Goal: Task Accomplishment & Management: Use online tool/utility

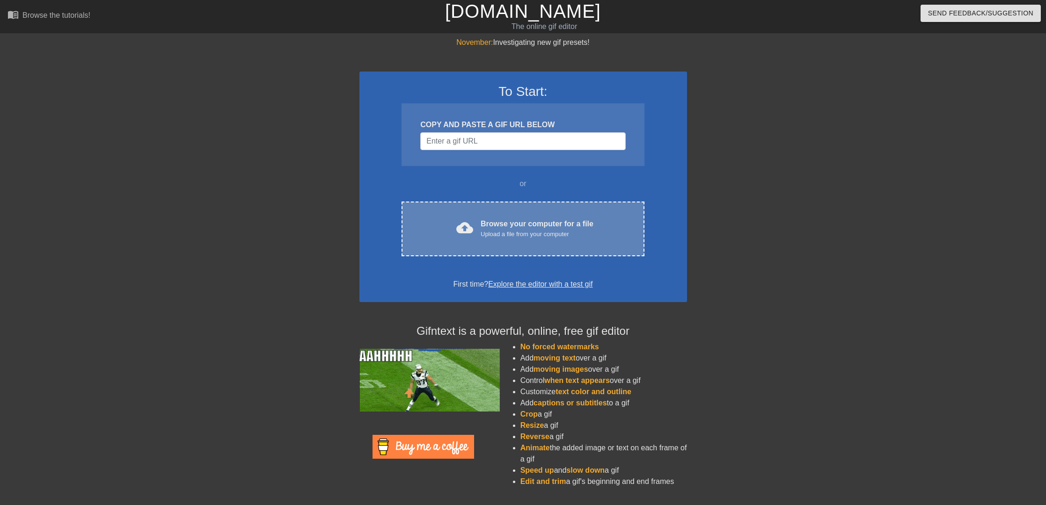
click at [468, 219] on span "cloud_upload" at bounding box center [464, 227] width 17 height 17
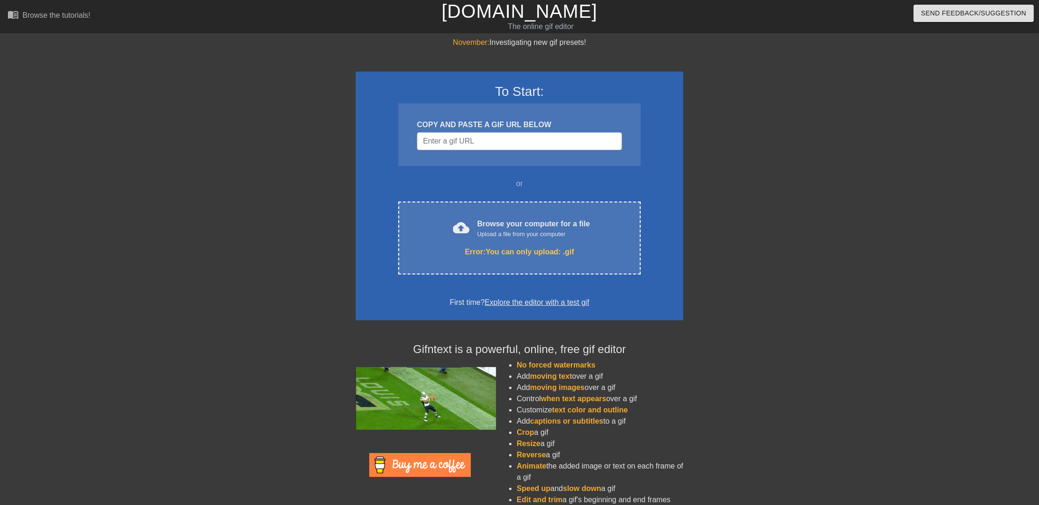
click at [221, 170] on div at bounding box center [274, 177] width 140 height 281
drag, startPoint x: 466, startPoint y: 226, endPoint x: 450, endPoint y: 169, distance: 58.8
click at [450, 169] on div "To Start: COPY AND PASTE A GIF URL BELOW or cloud_upload Browse your computer f…" at bounding box center [520, 196] width 328 height 249
click at [473, 147] on div "COPY AND PASTE A GIF URL BELOW" at bounding box center [519, 134] width 242 height 63
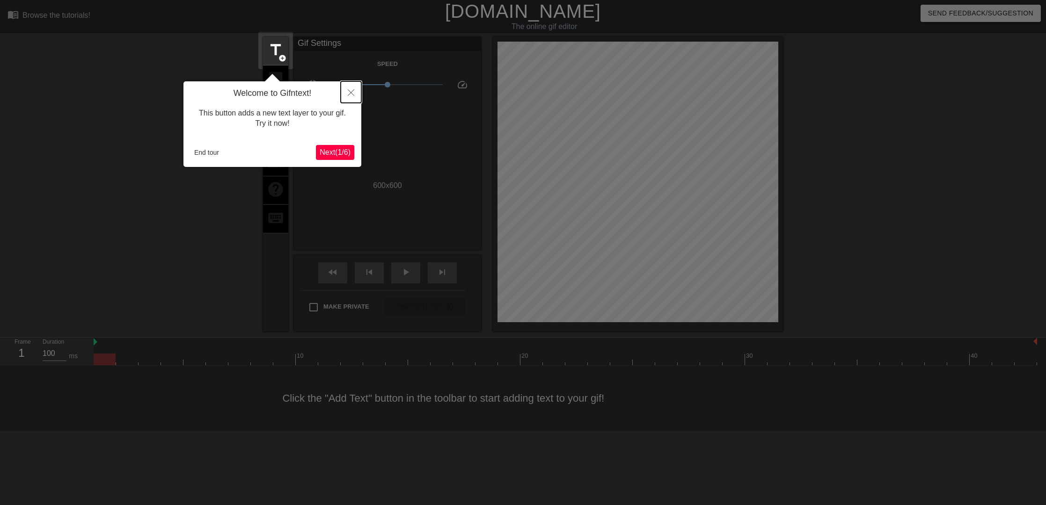
click at [353, 90] on icon "Close" at bounding box center [351, 92] width 7 height 7
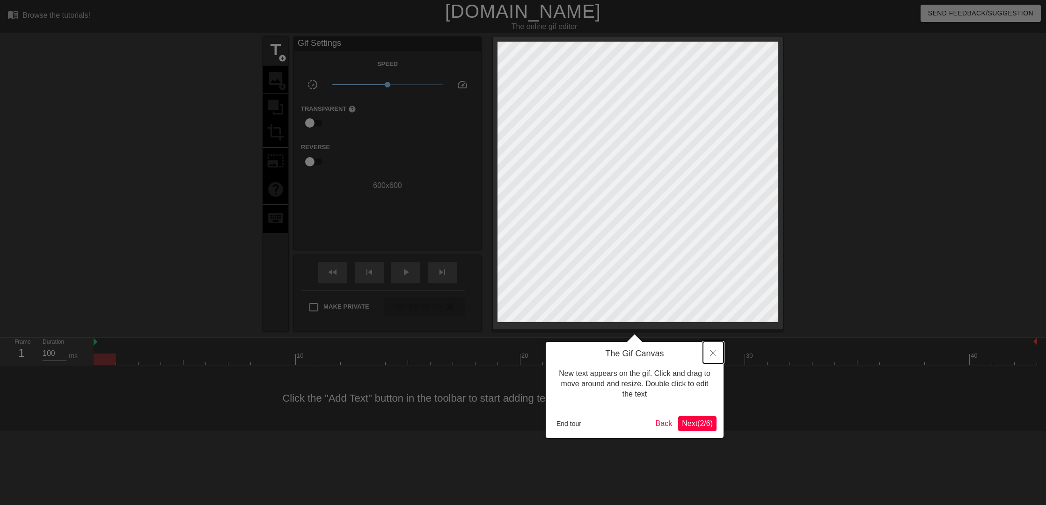
click at [715, 355] on icon "Close" at bounding box center [713, 353] width 7 height 7
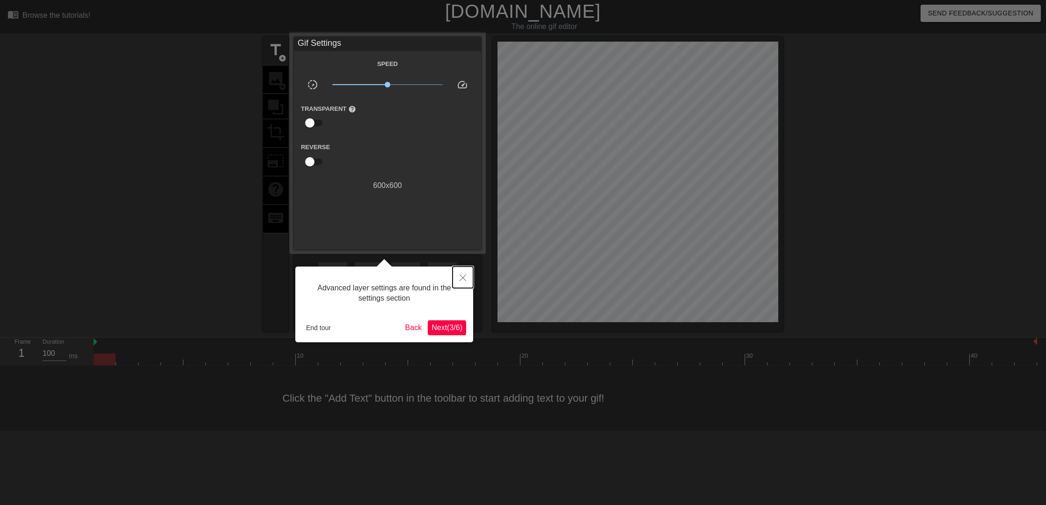
click at [462, 278] on icon "Close" at bounding box center [462, 278] width 7 height 7
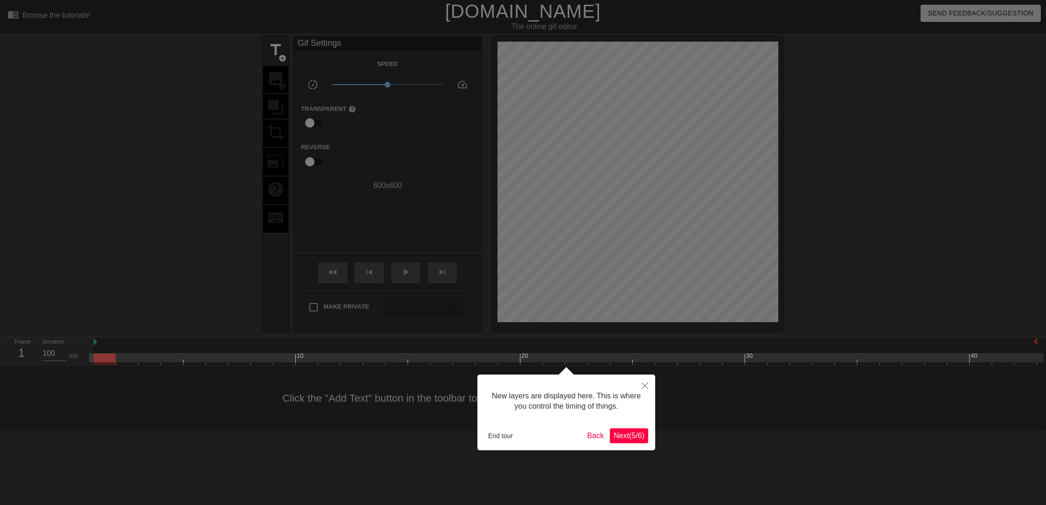
click at [618, 434] on span "Next ( 5 / 6 )" at bounding box center [628, 436] width 31 height 8
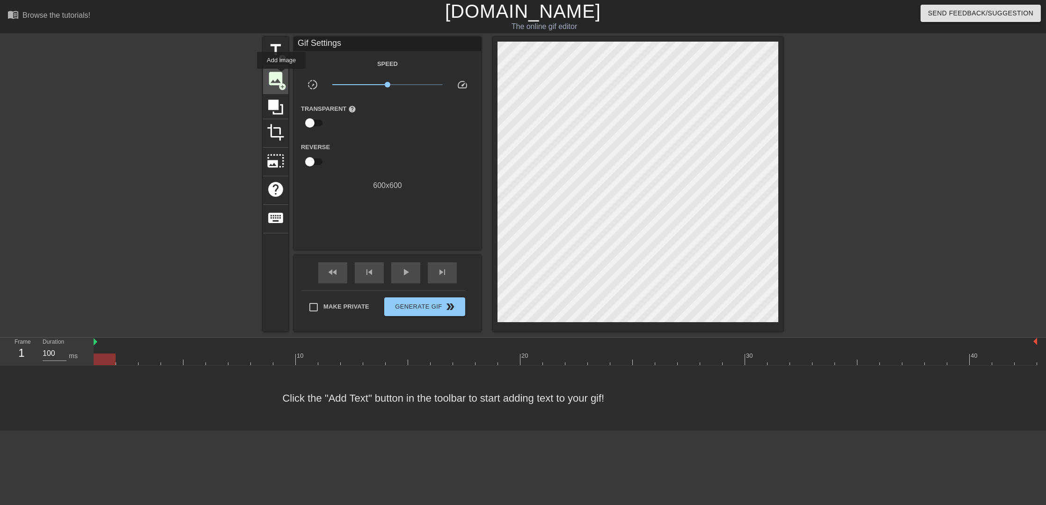
click at [278, 78] on span "image" at bounding box center [276, 79] width 18 height 18
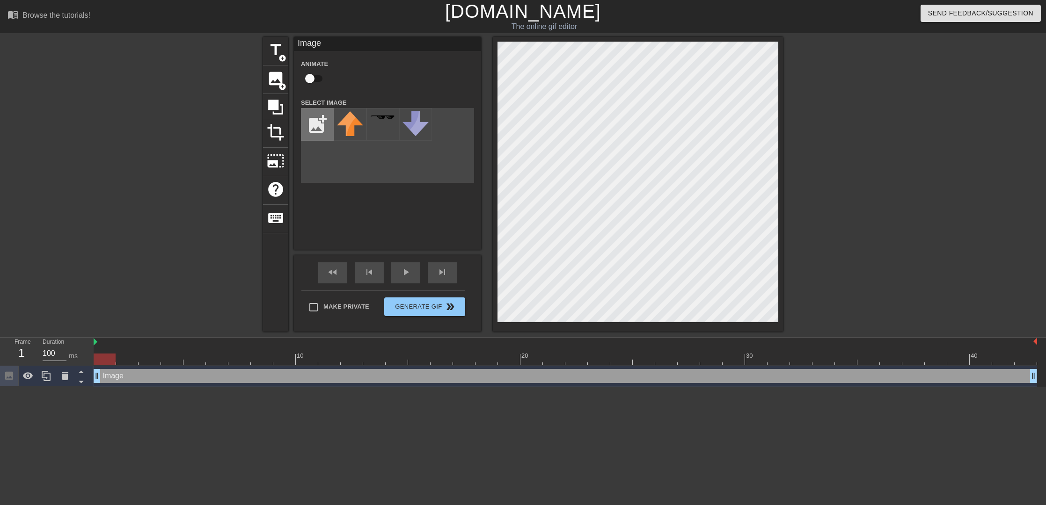
click at [319, 121] on input "file" at bounding box center [317, 125] width 32 height 32
type input "C:\fakepath\Kiv.JPG"
click at [348, 121] on img at bounding box center [350, 124] width 26 height 27
click at [789, 131] on div "title add_circle image add_circle crop photo_size_select_large help keyboard Im…" at bounding box center [523, 184] width 1046 height 295
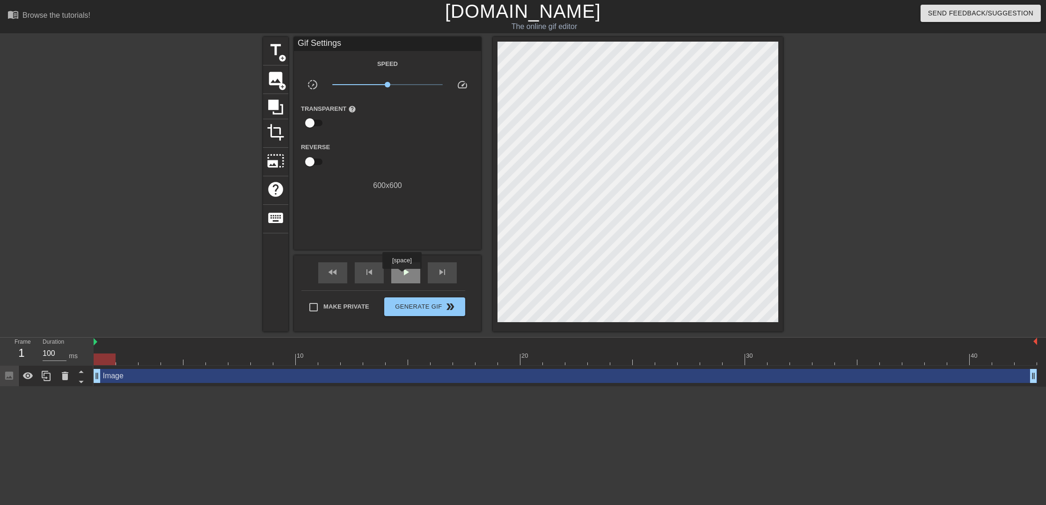
click at [401, 276] on span "play_arrow" at bounding box center [405, 272] width 11 height 11
click at [424, 307] on span "Generate Gif double_arrow" at bounding box center [424, 306] width 73 height 11
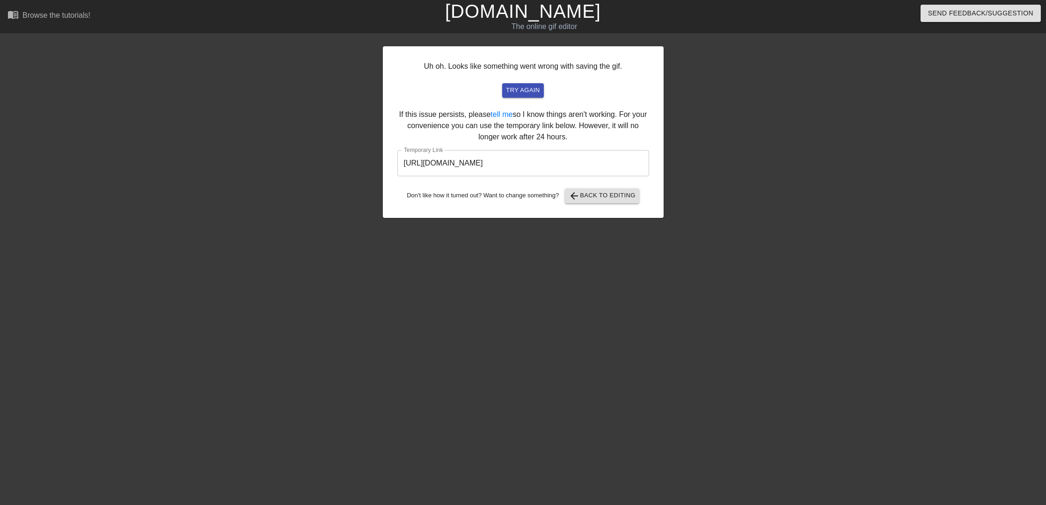
click at [557, 165] on input "[URL][DOMAIN_NAME]" at bounding box center [523, 163] width 252 height 26
drag, startPoint x: 602, startPoint y: 160, endPoint x: 333, endPoint y: 149, distance: 268.8
click at [334, 149] on div "Uh oh. Looks like something went wrong with saving the gif. try again If this i…" at bounding box center [523, 177] width 1046 height 281
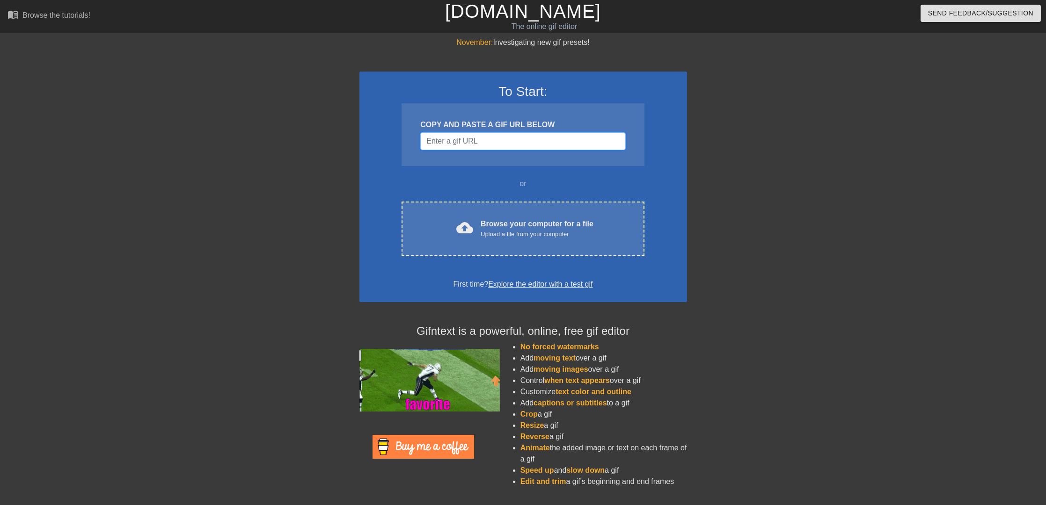
click at [490, 145] on input "Username" at bounding box center [522, 141] width 205 height 18
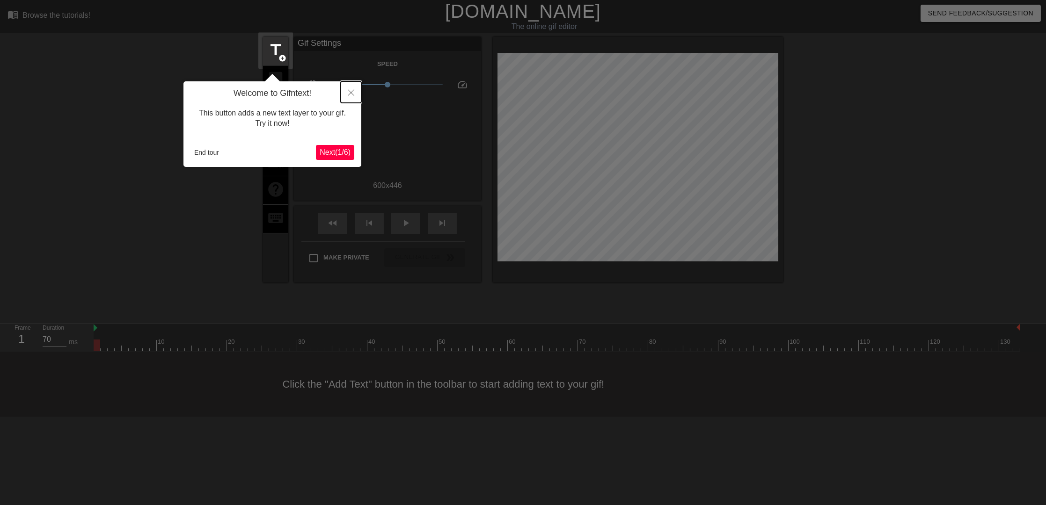
click at [346, 90] on button "Close" at bounding box center [351, 92] width 21 height 22
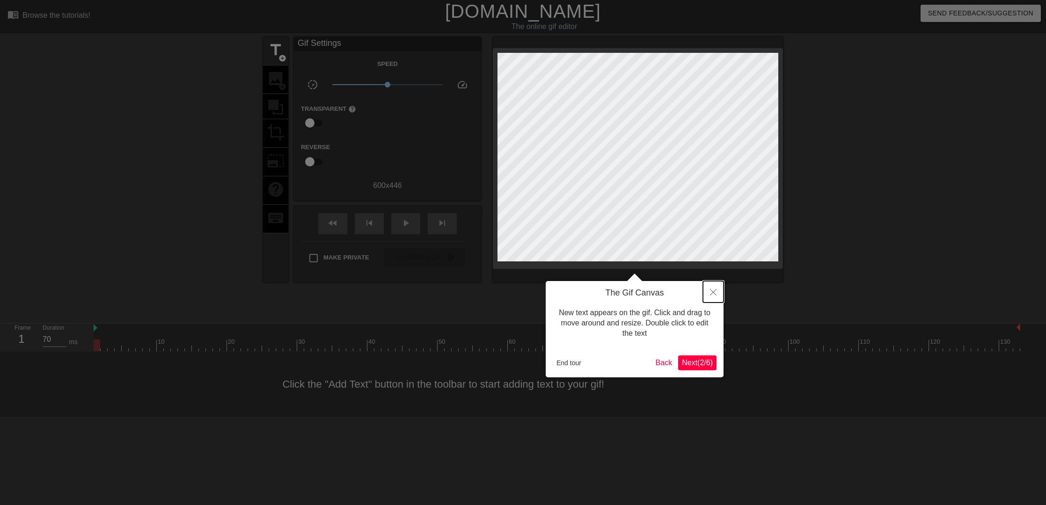
click at [714, 293] on icon "Close" at bounding box center [713, 292] width 7 height 7
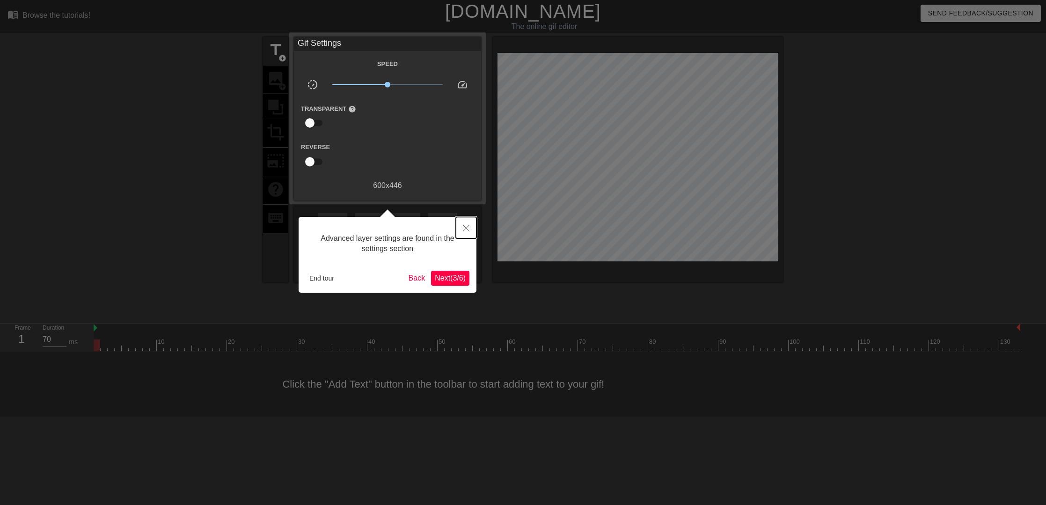
click at [468, 223] on button "Close" at bounding box center [466, 228] width 21 height 22
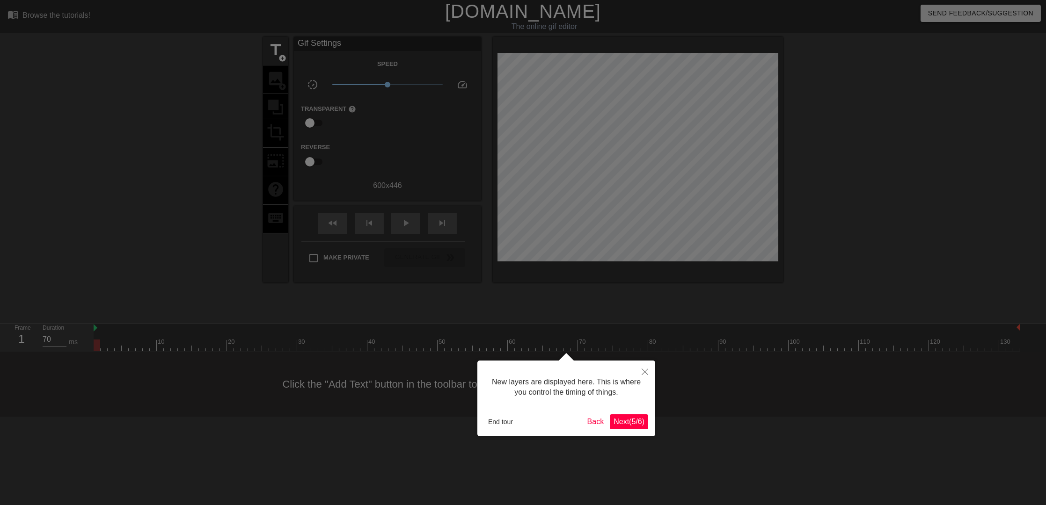
scroll to position [7, 0]
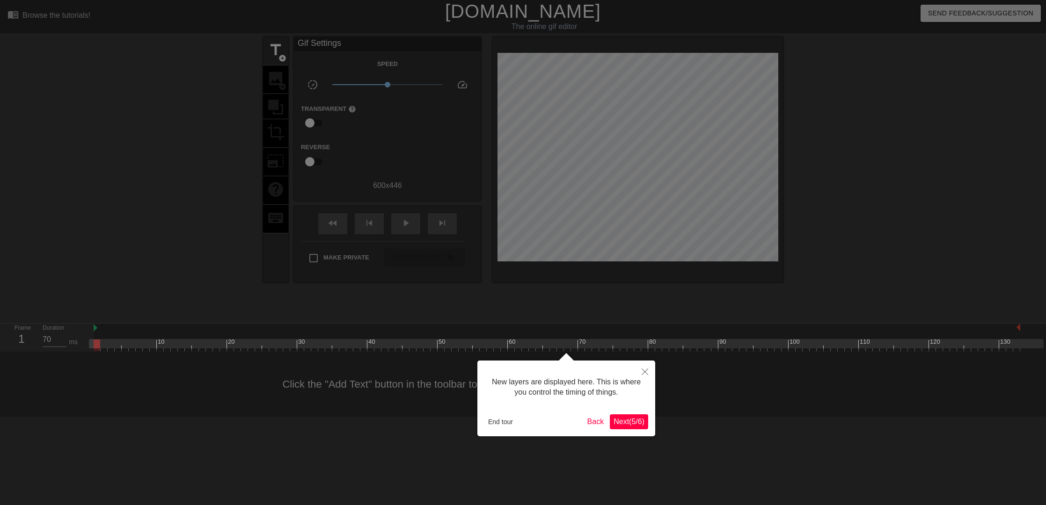
click at [621, 423] on span "Next ( 5 / 6 )" at bounding box center [628, 422] width 31 height 8
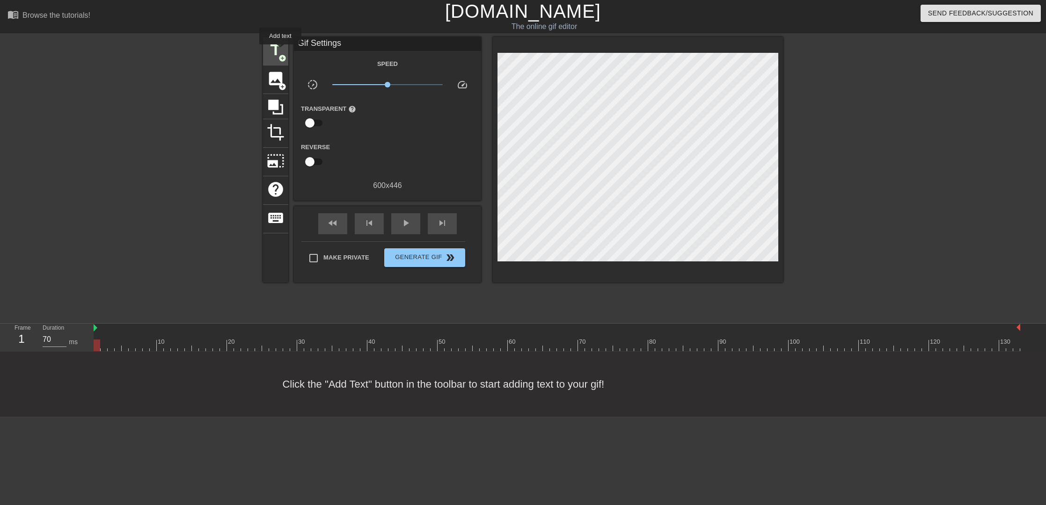
click at [280, 51] on span "title" at bounding box center [276, 50] width 18 height 18
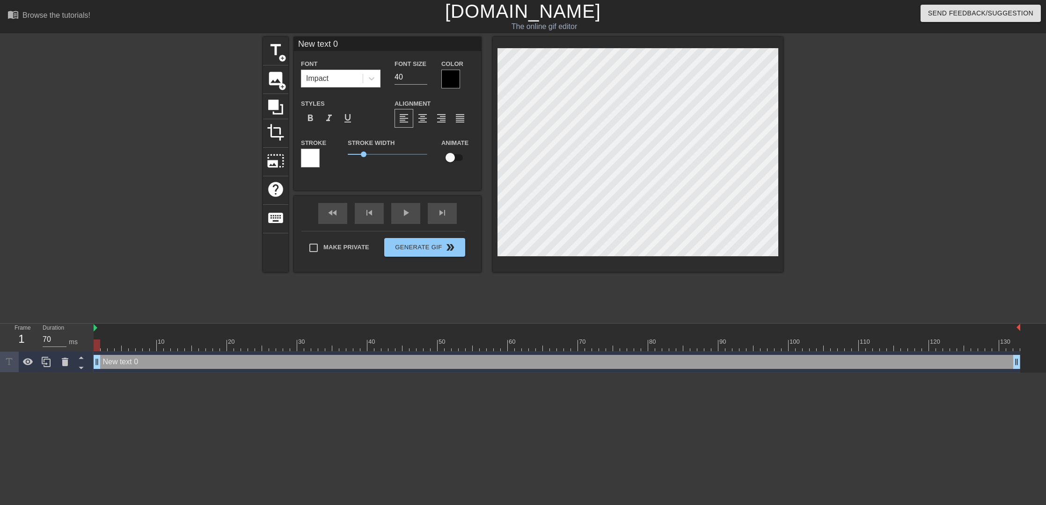
scroll to position [1, 2]
type input "L"
type textarea "L"
type input "Le"
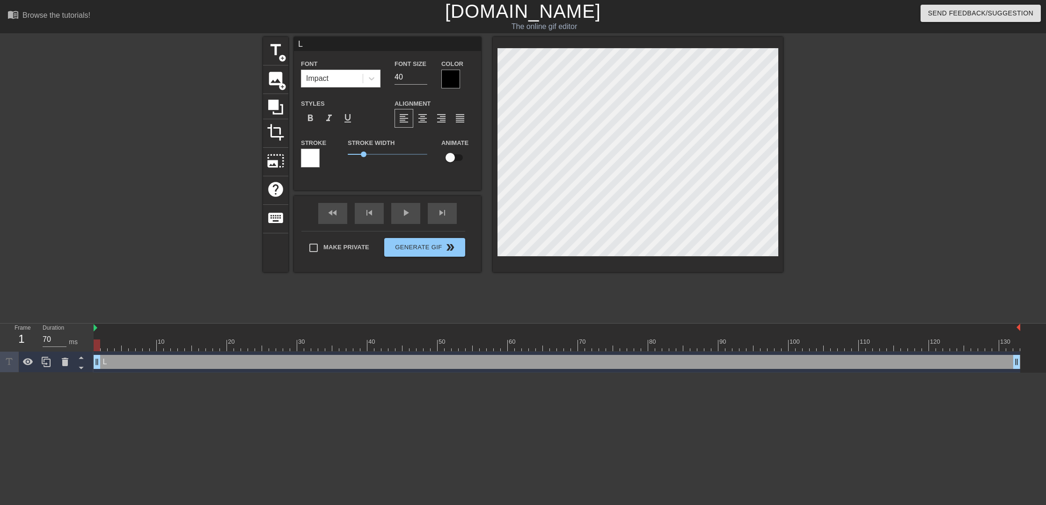
type textarea "Le"
type input "Leg"
type textarea "Leg"
type input "Legs"
type textarea "Legs"
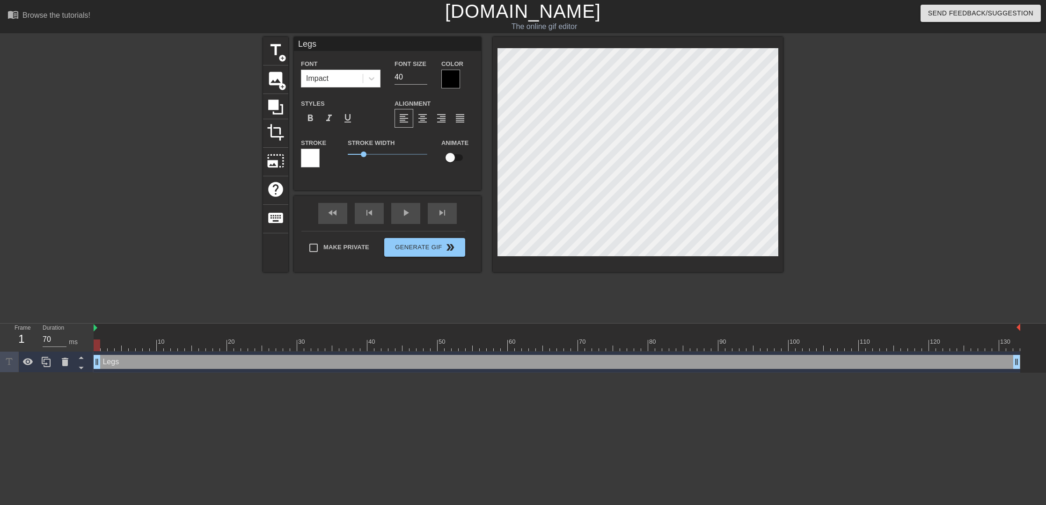
type input "Legs"
type textarea "Legs"
type input "Legs t"
type textarea "Legs t"
type input "Legs th"
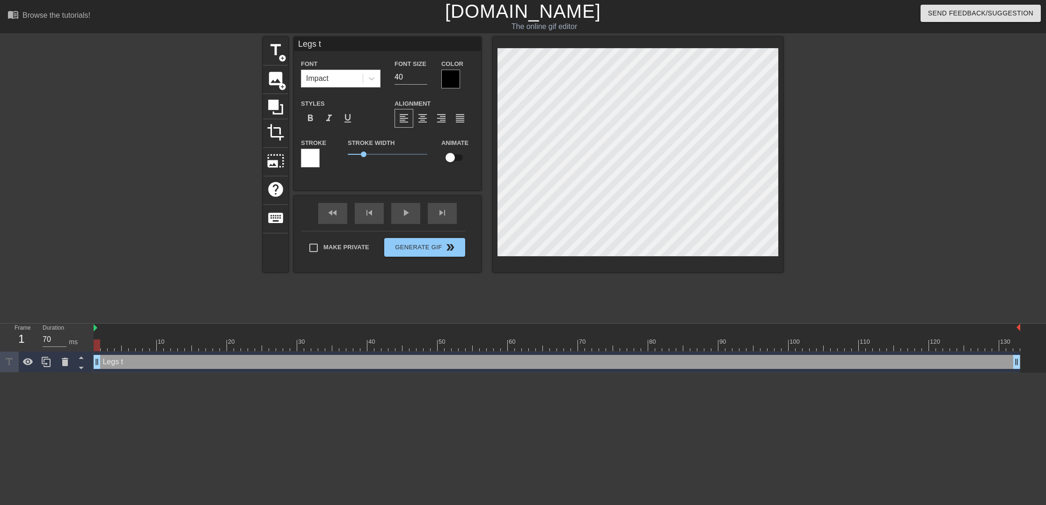
type textarea "Legs th"
type input "Legs the"
type textarea "Legs the"
type input "Legs the"
type textarea "Legs the"
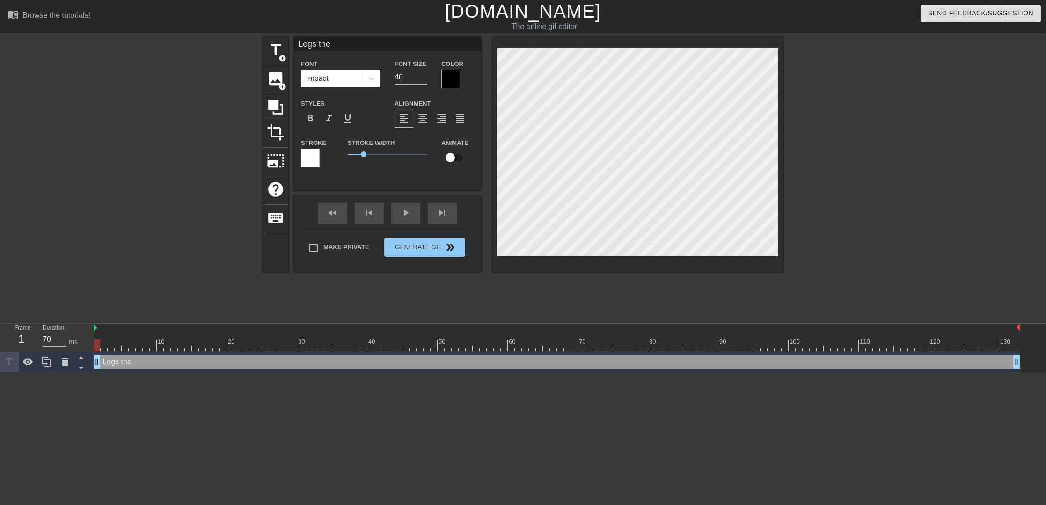
type input "Legs the S"
type textarea "Legs the S"
type input "Legs the Se"
type textarea "Legs the Se"
type input "Legs the See"
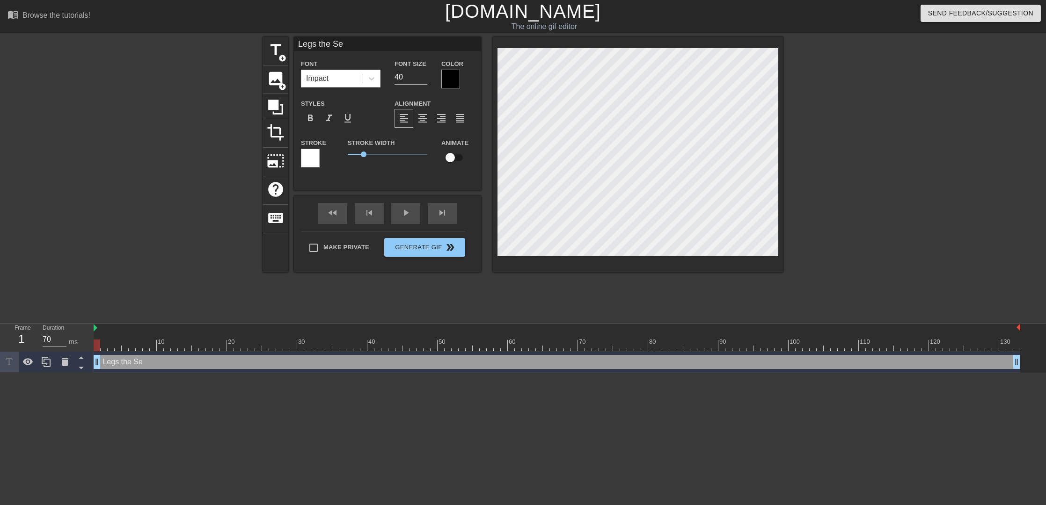
type textarea "Legs the See"
type input "Legs the Seer"
type textarea "Legs the Seer"
click at [448, 80] on div at bounding box center [450, 79] width 19 height 19
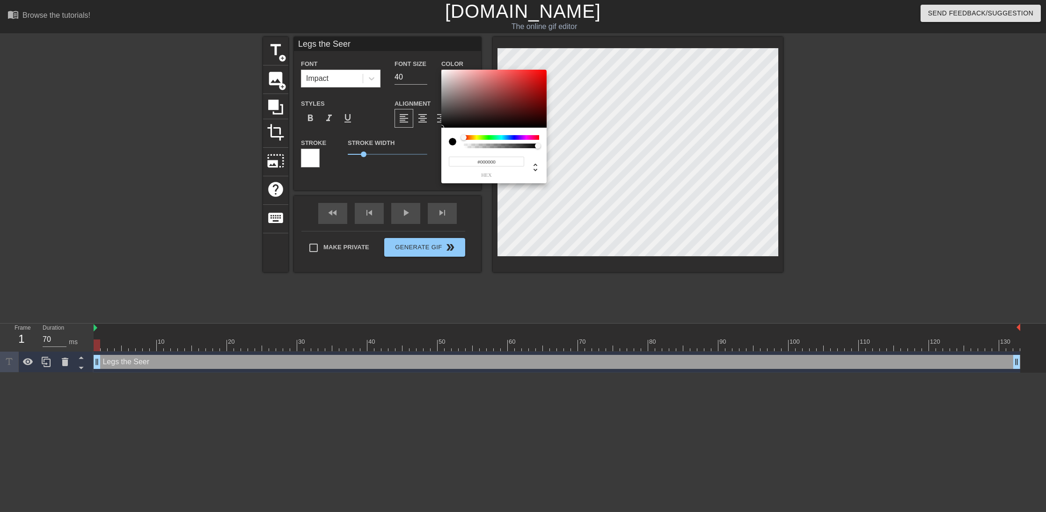
type input "0"
drag, startPoint x: 536, startPoint y: 146, endPoint x: 512, endPoint y: 146, distance: 23.4
click at [523, 146] on div at bounding box center [526, 146] width 6 height 6
drag, startPoint x: 510, startPoint y: 146, endPoint x: 546, endPoint y: 144, distance: 36.1
click at [546, 144] on div "0 r 0 g 0 b 1 a" at bounding box center [493, 156] width 105 height 56
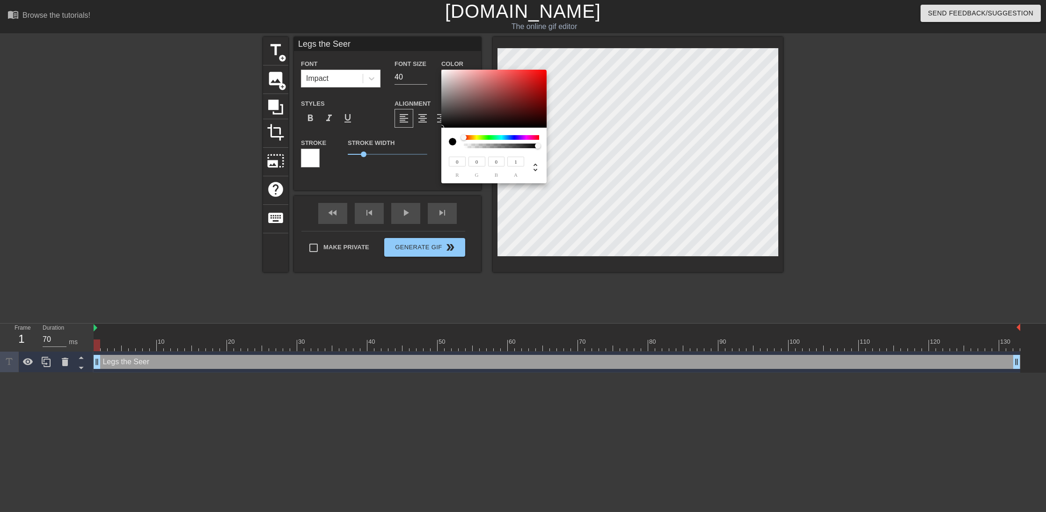
click at [453, 141] on div at bounding box center [452, 141] width 7 height 7
click at [497, 145] on div at bounding box center [501, 146] width 73 height 5
click at [468, 146] on div at bounding box center [501, 146] width 73 height 5
drag, startPoint x: 465, startPoint y: 145, endPoint x: 497, endPoint y: 148, distance: 32.0
click at [497, 148] on div at bounding box center [497, 146] width 6 height 6
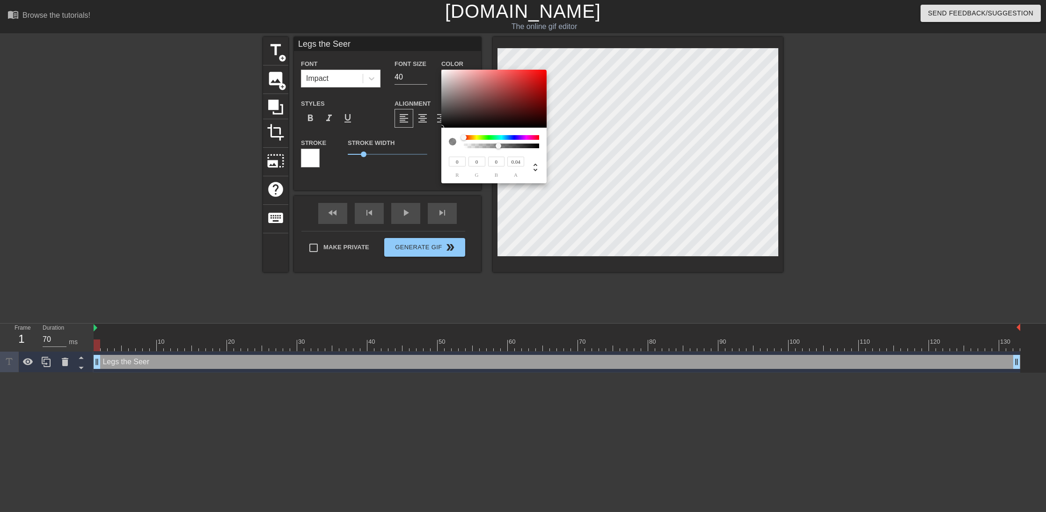
type input "0"
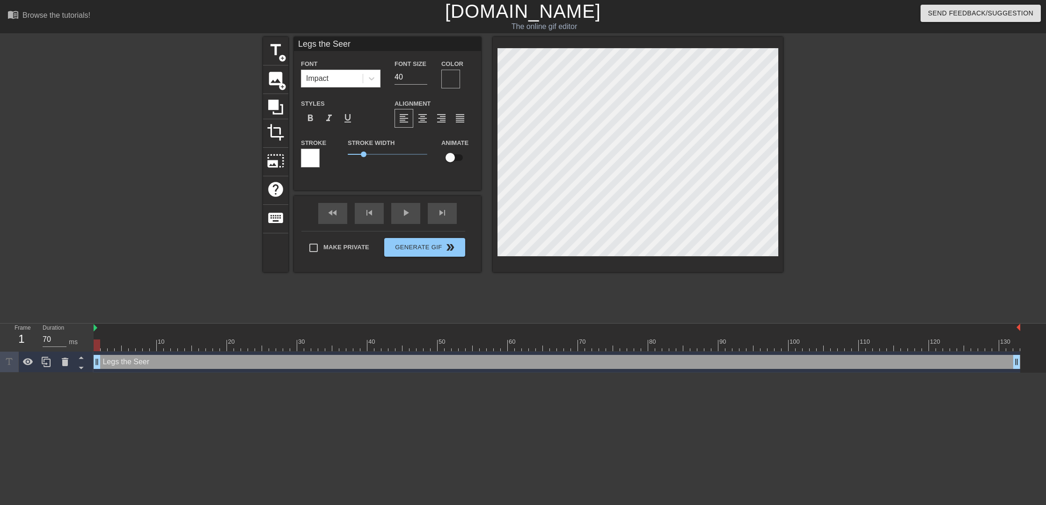
click at [318, 154] on div at bounding box center [310, 158] width 19 height 19
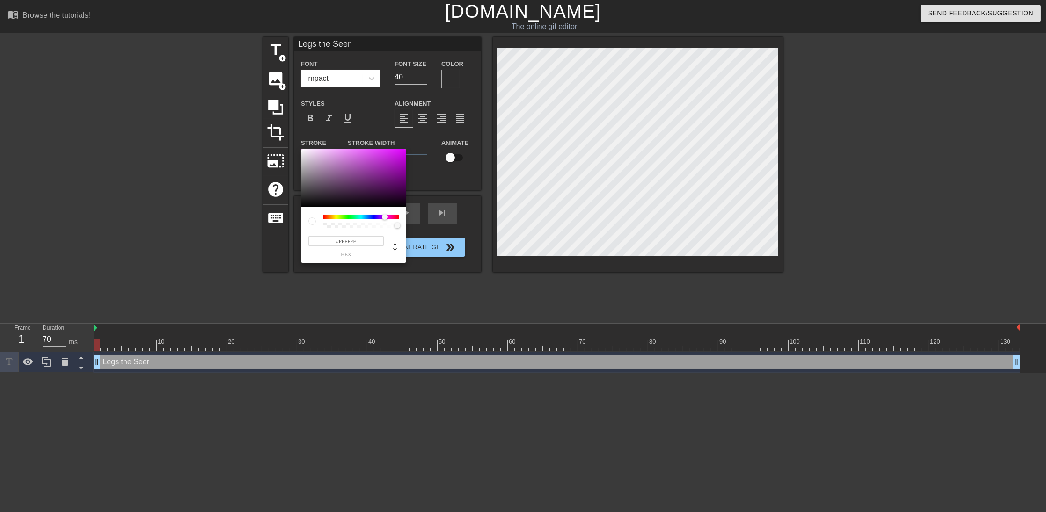
drag, startPoint x: 324, startPoint y: 216, endPoint x: 386, endPoint y: 217, distance: 62.2
click at [386, 217] on div at bounding box center [385, 217] width 6 height 6
drag, startPoint x: 385, startPoint y: 215, endPoint x: 337, endPoint y: 206, distance: 48.1
click at [343, 212] on div "#FFFFFF hex" at bounding box center [353, 235] width 105 height 56
type input "#757575"
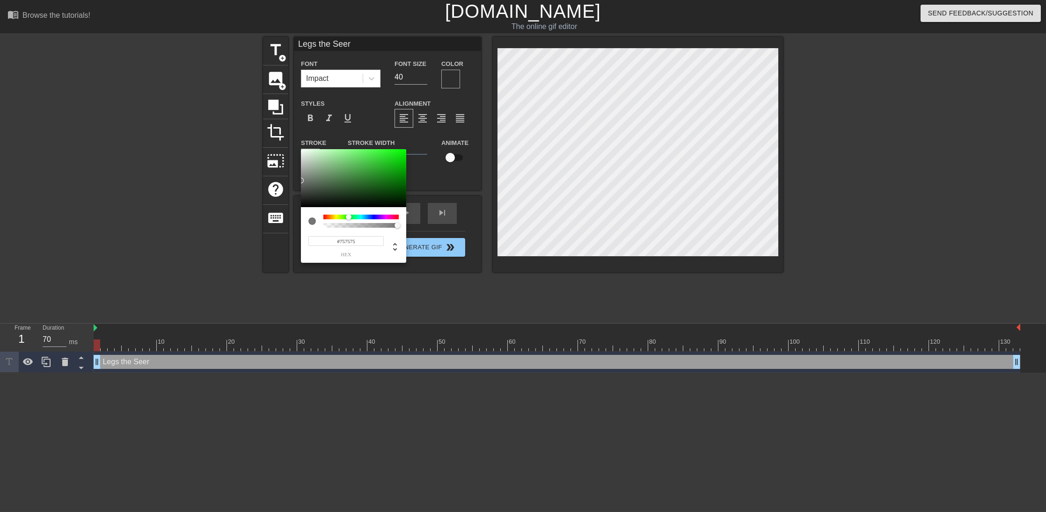
drag, startPoint x: 323, startPoint y: 199, endPoint x: 299, endPoint y: 181, distance: 30.3
click at [299, 181] on div "#757575 hex" at bounding box center [523, 256] width 1046 height 512
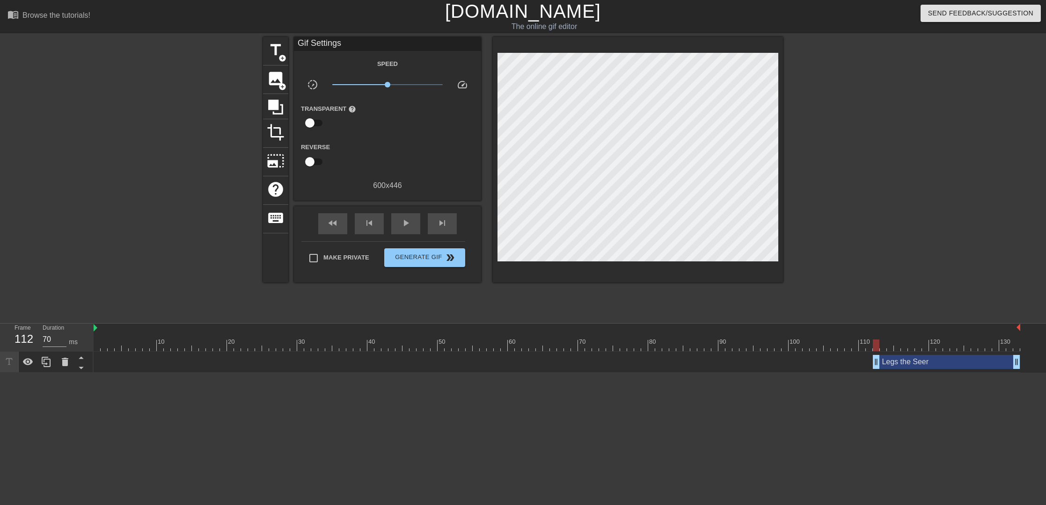
drag, startPoint x: 97, startPoint y: 363, endPoint x: 873, endPoint y: 361, distance: 776.2
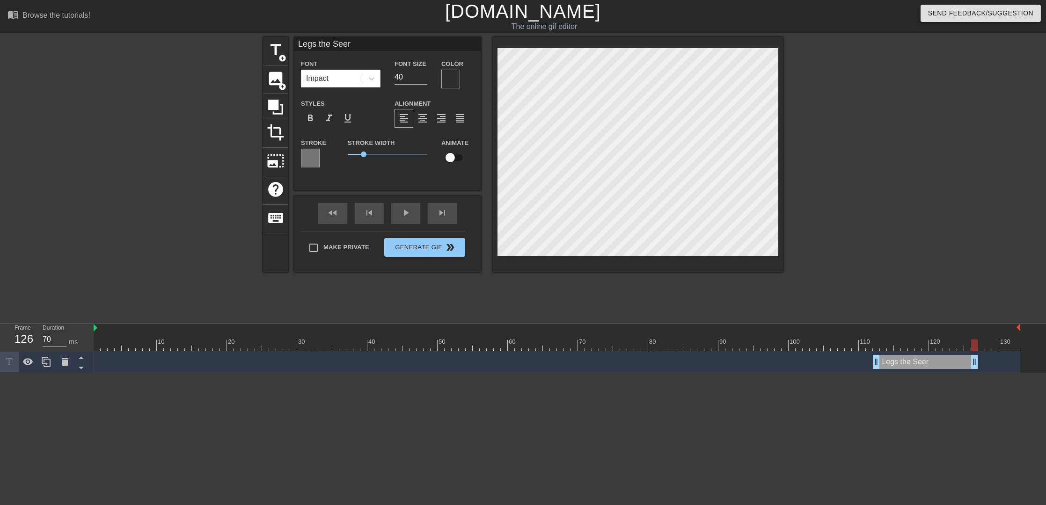
drag, startPoint x: 1017, startPoint y: 360, endPoint x: 977, endPoint y: 365, distance: 40.6
click at [928, 259] on div at bounding box center [864, 177] width 140 height 281
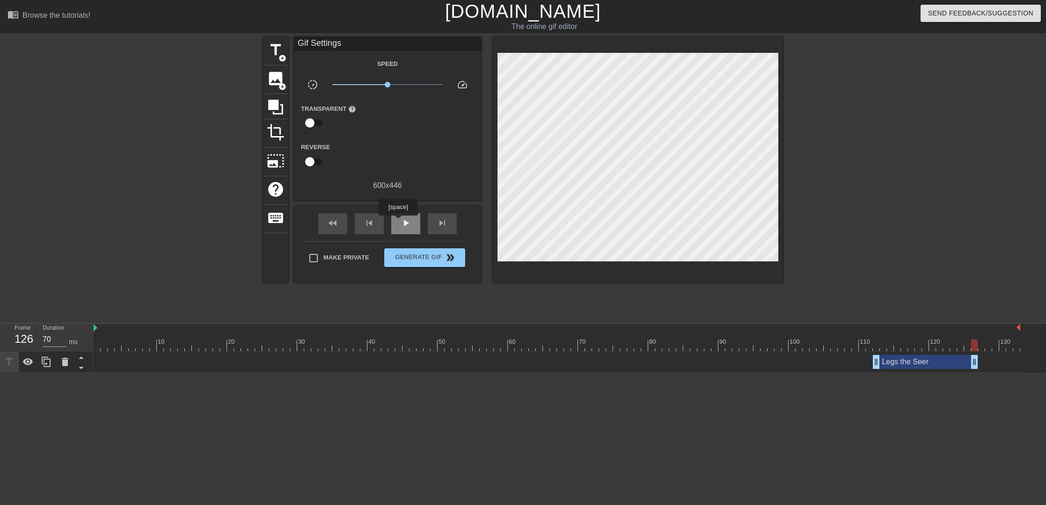
click at [402, 222] on span "play_arrow" at bounding box center [405, 223] width 11 height 11
click at [897, 359] on div "Legs the Seer drag_handle drag_handle" at bounding box center [925, 362] width 105 height 14
click at [414, 217] on div "pause" at bounding box center [405, 223] width 29 height 21
click at [914, 367] on div "Legs the Seer drag_handle drag_handle" at bounding box center [925, 362] width 105 height 14
click at [908, 363] on div "Legs the Seer drag_handle drag_handle" at bounding box center [925, 362] width 105 height 14
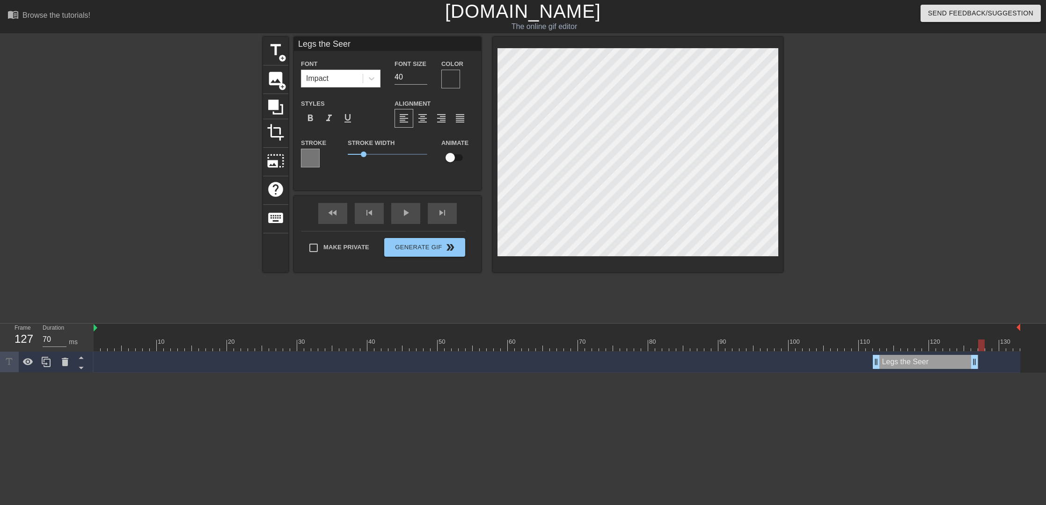
click at [934, 347] on div at bounding box center [557, 346] width 926 height 12
click at [914, 364] on div "Legs the Seer drag_handle drag_handle" at bounding box center [925, 362] width 105 height 14
type input "I the Seer"
type textarea "I the Seer"
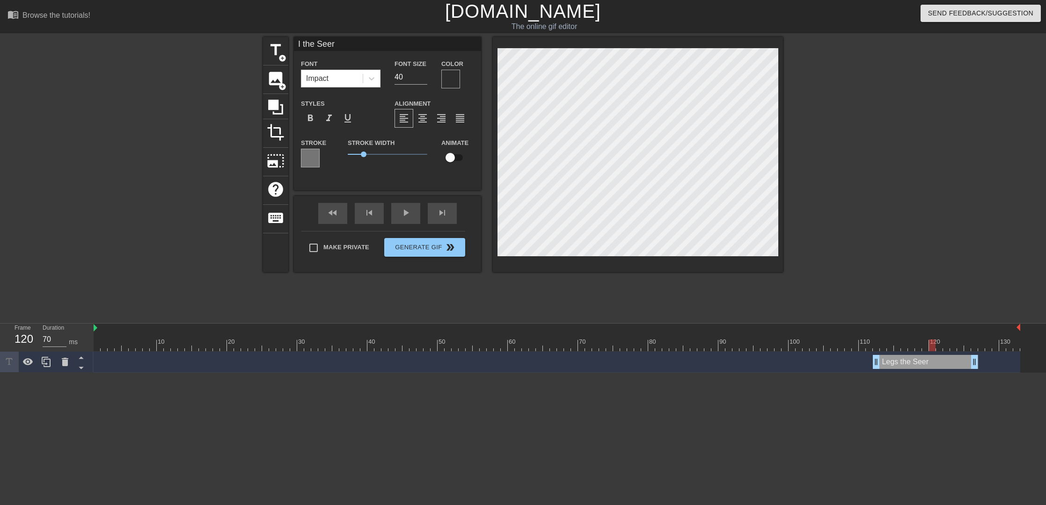
scroll to position [1, 1]
type input "I' the Seer"
type textarea "I' the Seer"
type input "I'm the Seer"
type textarea "I'm the Seer"
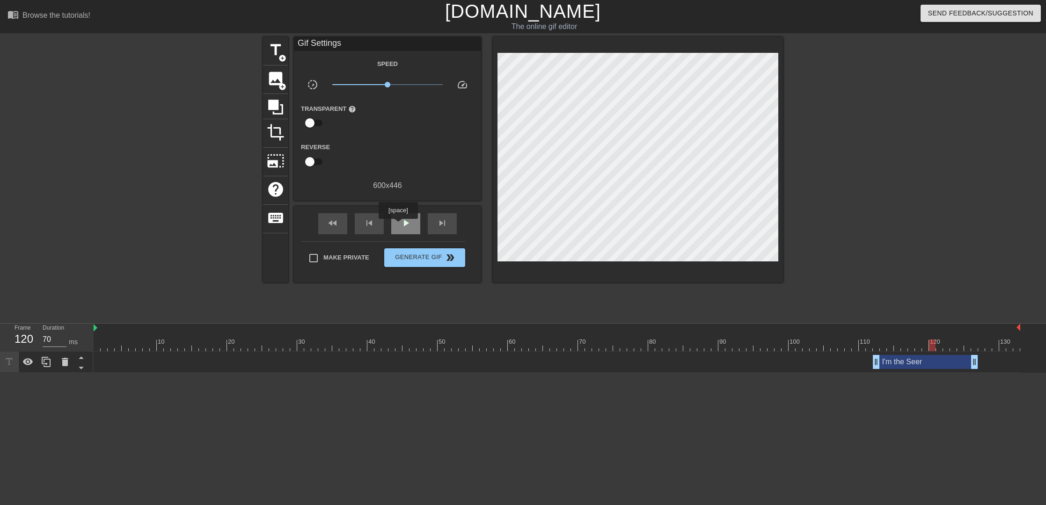
click at [398, 226] on div "play_arrow" at bounding box center [405, 223] width 29 height 21
drag, startPoint x: 877, startPoint y: 364, endPoint x: 800, endPoint y: 362, distance: 77.2
click at [393, 222] on div "pause" at bounding box center [405, 223] width 29 height 21
click at [787, 339] on div at bounding box center [784, 339] width 7 height 12
drag, startPoint x: 787, startPoint y: 344, endPoint x: 792, endPoint y: 344, distance: 5.1
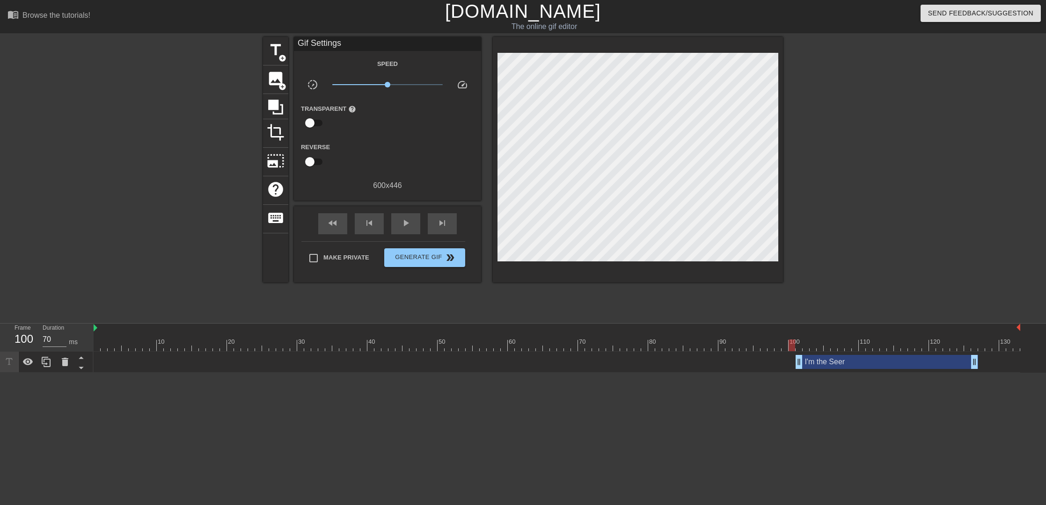
click at [792, 344] on div at bounding box center [791, 346] width 7 height 12
drag, startPoint x: 798, startPoint y: 364, endPoint x: 785, endPoint y: 364, distance: 13.1
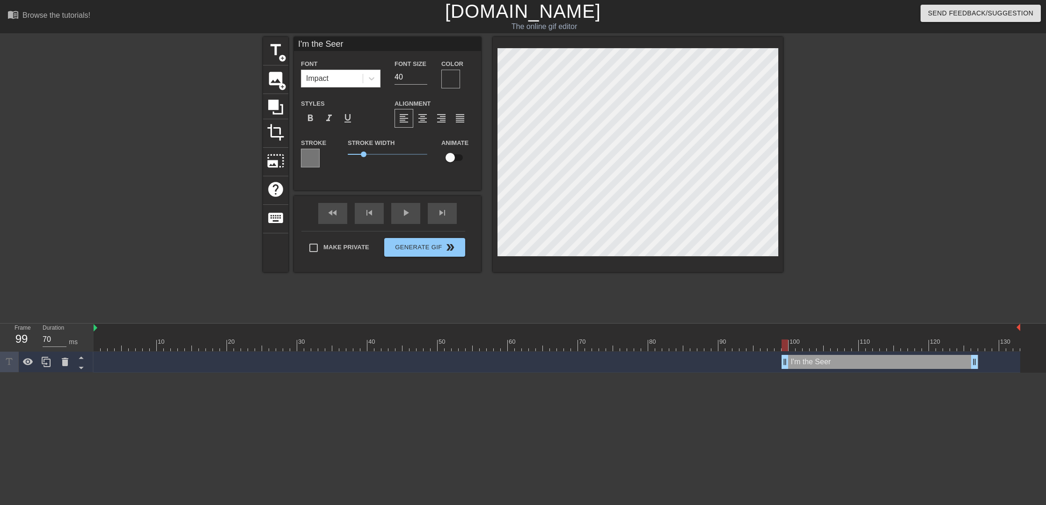
click at [490, 100] on div "title add_circle image add_circle crop photo_size_select_large help keyboard I'…" at bounding box center [523, 154] width 520 height 235
drag, startPoint x: 792, startPoint y: 363, endPoint x: 760, endPoint y: 362, distance: 31.4
drag, startPoint x: 763, startPoint y: 364, endPoint x: 786, endPoint y: 369, distance: 23.5
click at [786, 369] on div "I'm the Seer drag_handle drag_handle" at bounding box center [557, 362] width 926 height 21
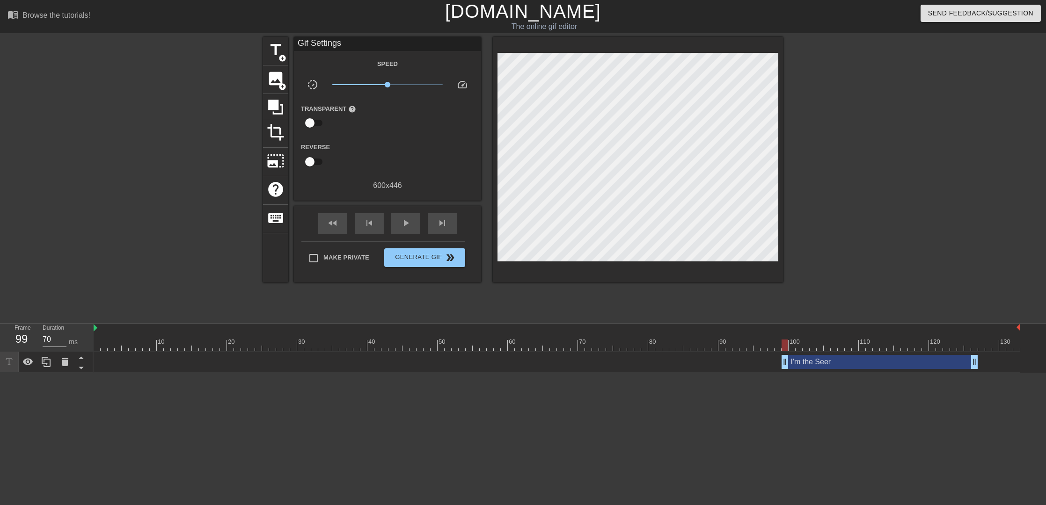
drag, startPoint x: 41, startPoint y: 396, endPoint x: 36, endPoint y: 421, distance: 25.0
click at [36, 373] on html "menu_book Browse the tutorials! Gifntext.com The online gif editor Send Feedbac…" at bounding box center [523, 186] width 1046 height 373
click at [45, 364] on icon at bounding box center [46, 362] width 9 height 10
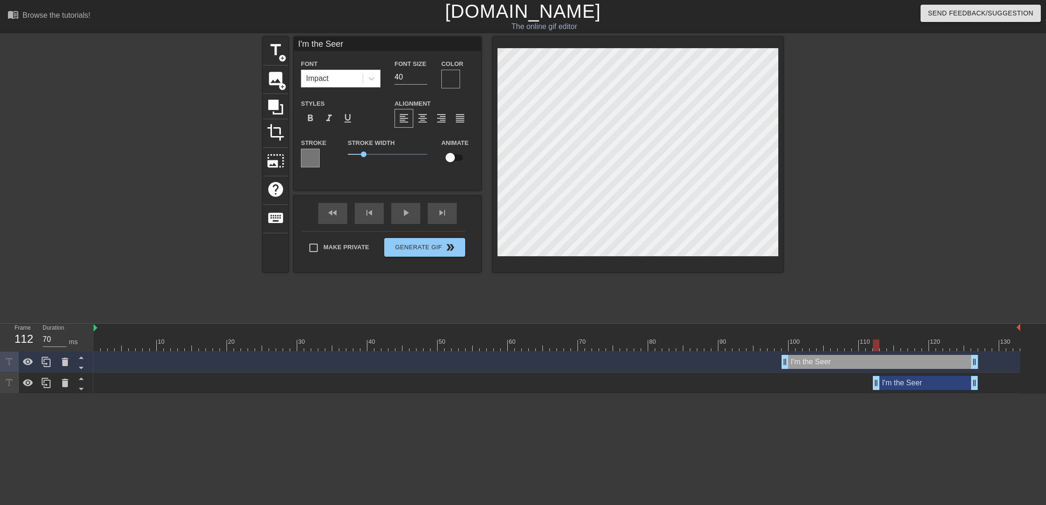
drag, startPoint x: 788, startPoint y: 386, endPoint x: 878, endPoint y: 396, distance: 90.9
click at [878, 394] on html "menu_book Browse the tutorials! Gifntext.com The online gif editor Send Feedbac…" at bounding box center [523, 197] width 1046 height 394
drag, startPoint x: 975, startPoint y: 362, endPoint x: 799, endPoint y: 364, distance: 175.9
drag, startPoint x: 798, startPoint y: 363, endPoint x: 790, endPoint y: 364, distance: 8.5
click at [47, 365] on icon at bounding box center [46, 362] width 11 height 11
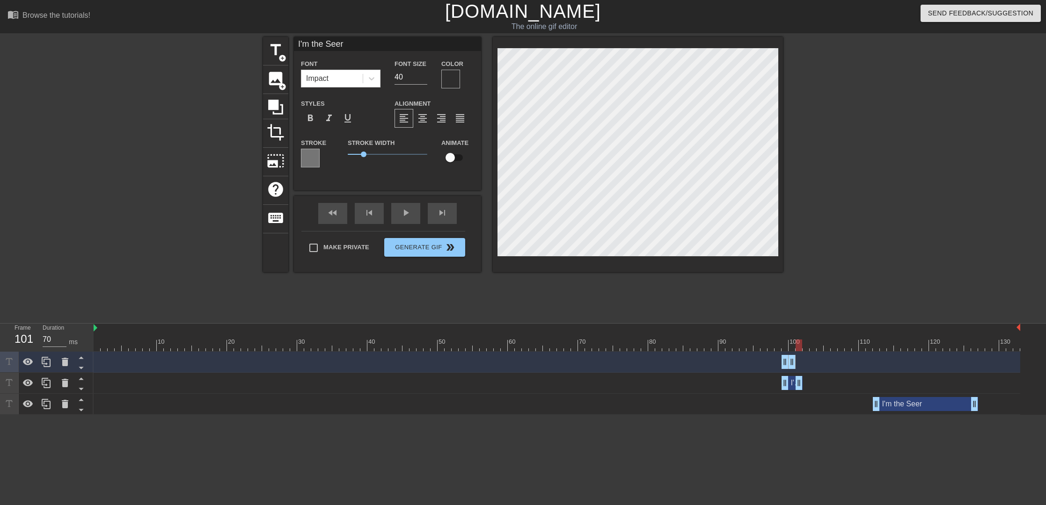
drag, startPoint x: 790, startPoint y: 383, endPoint x: 795, endPoint y: 383, distance: 5.6
drag, startPoint x: 785, startPoint y: 384, endPoint x: 792, endPoint y: 383, distance: 7.5
drag, startPoint x: 794, startPoint y: 343, endPoint x: 773, endPoint y: 341, distance: 21.7
click at [773, 341] on div at bounding box center [557, 346] width 926 height 12
click at [45, 387] on icon at bounding box center [46, 383] width 11 height 11
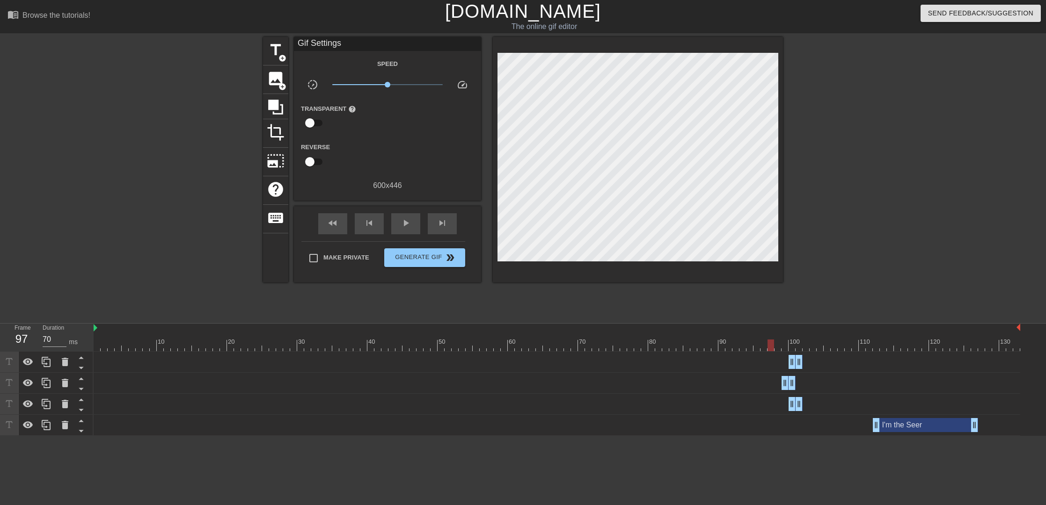
drag, startPoint x: 820, startPoint y: 367, endPoint x: 821, endPoint y: 381, distance: 14.1
click at [821, 381] on div "I'm the Seer drag_handle drag_handle I'm the Seer drag_handle drag_handle I'm t…" at bounding box center [570, 394] width 952 height 84
click at [821, 360] on div "I'm the Seer drag_handle drag_handle" at bounding box center [557, 362] width 926 height 14
click at [754, 362] on div "I'm the Seer drag_handle drag_handle" at bounding box center [557, 362] width 926 height 14
click at [756, 366] on div "I'm the Seer drag_handle drag_handle" at bounding box center [557, 362] width 926 height 14
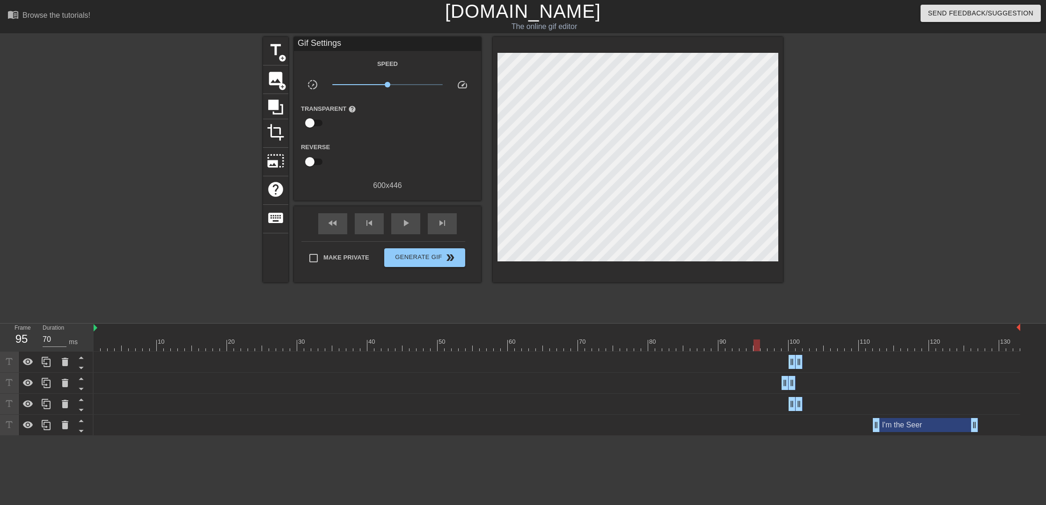
drag, startPoint x: 771, startPoint y: 347, endPoint x: 753, endPoint y: 345, distance: 17.9
click at [753, 345] on div at bounding box center [557, 346] width 926 height 12
click at [68, 404] on icon at bounding box center [64, 404] width 11 height 11
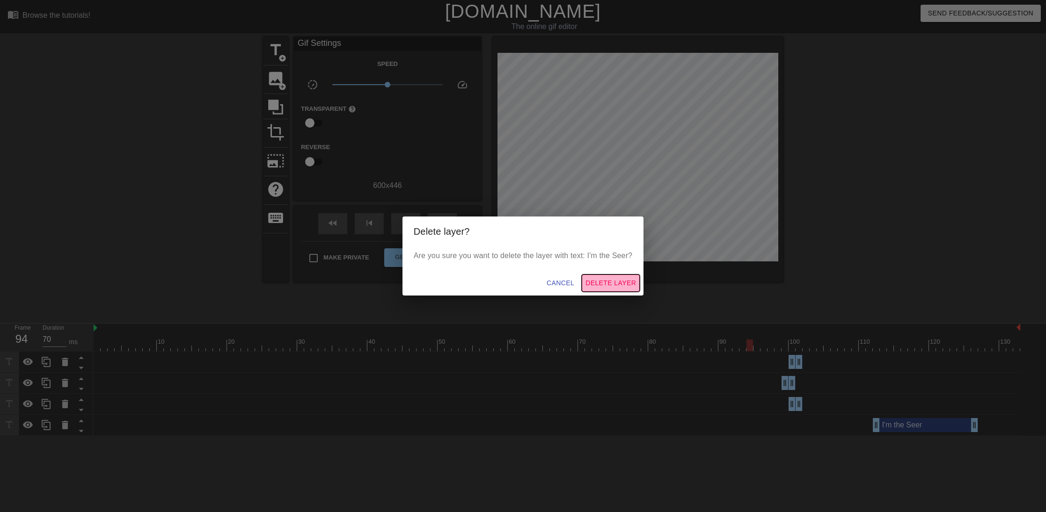
click at [612, 284] on span "Delete Layer" at bounding box center [610, 283] width 51 height 12
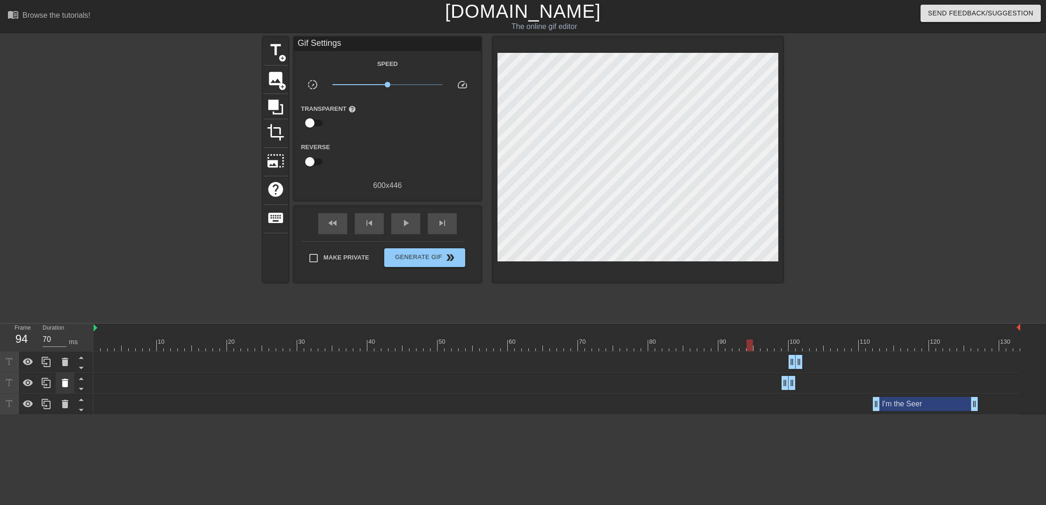
click at [57, 385] on div at bounding box center [65, 383] width 19 height 21
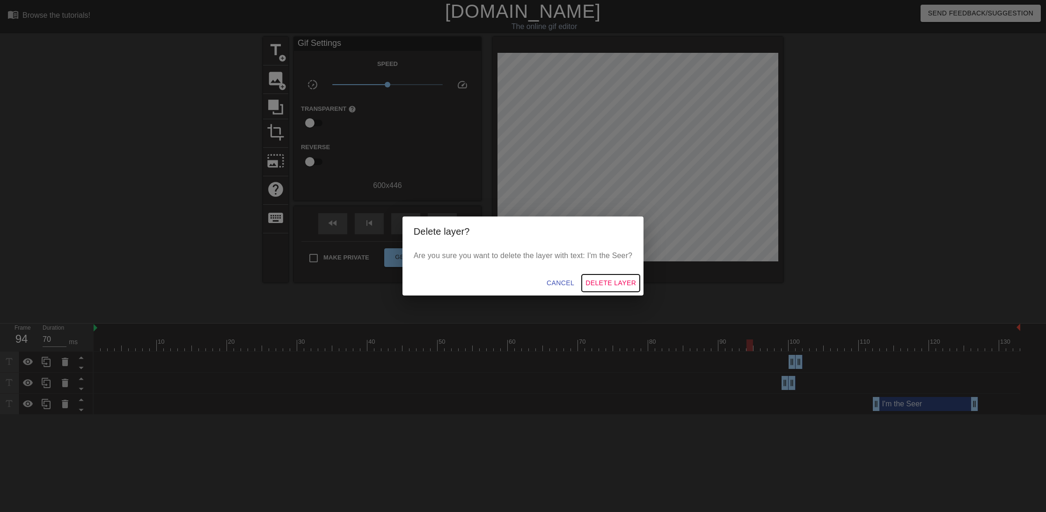
click at [596, 281] on span "Delete Layer" at bounding box center [610, 283] width 51 height 12
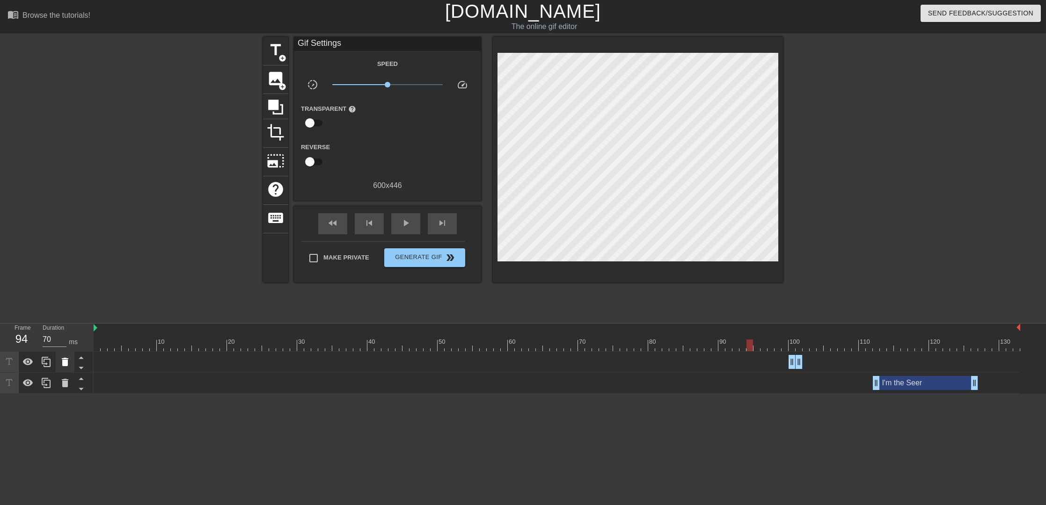
click at [59, 362] on icon at bounding box center [64, 362] width 11 height 11
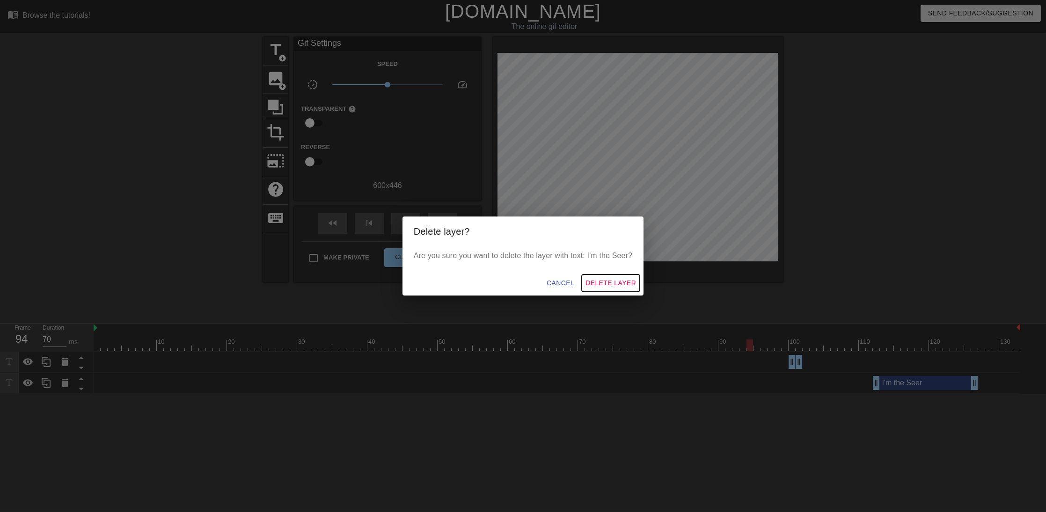
click at [614, 281] on span "Delete Layer" at bounding box center [610, 283] width 51 height 12
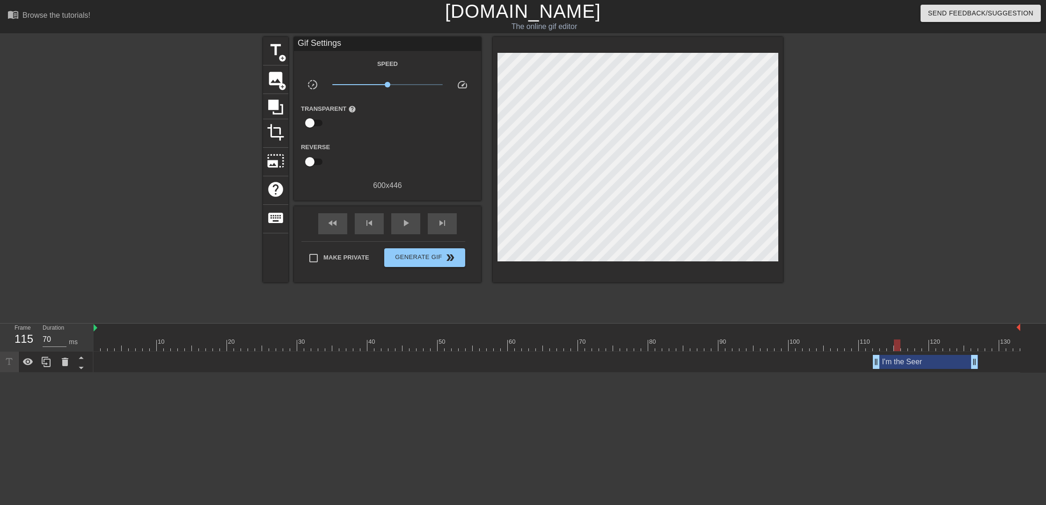
drag, startPoint x: 747, startPoint y: 345, endPoint x: 900, endPoint y: 354, distance: 152.8
click at [900, 354] on div "10 20 30 40 50 60 70 80 90 100 110 120 130 I'm the Seer drag_handle drag_handle" at bounding box center [570, 348] width 952 height 49
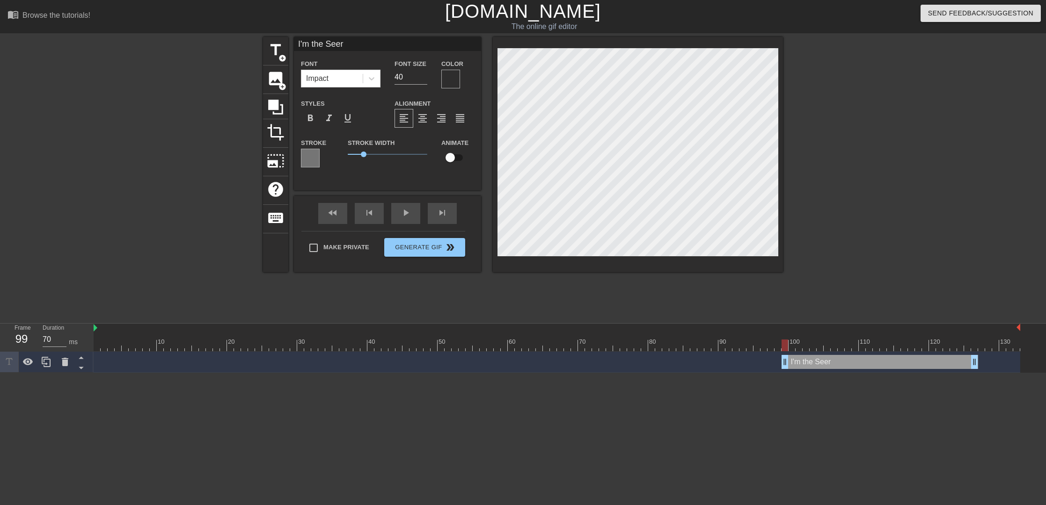
drag, startPoint x: 876, startPoint y: 365, endPoint x: 783, endPoint y: 354, distance: 93.7
click at [783, 354] on div "I'm the Seer drag_handle drag_handle" at bounding box center [557, 362] width 926 height 21
drag, startPoint x: 784, startPoint y: 364, endPoint x: 711, endPoint y: 363, distance: 73.0
drag, startPoint x: 715, startPoint y: 343, endPoint x: 987, endPoint y: 373, distance: 273.4
click at [987, 373] on html "menu_book Browse the tutorials! Gifntext.com The online gif editor Send Feedbac…" at bounding box center [523, 186] width 1046 height 373
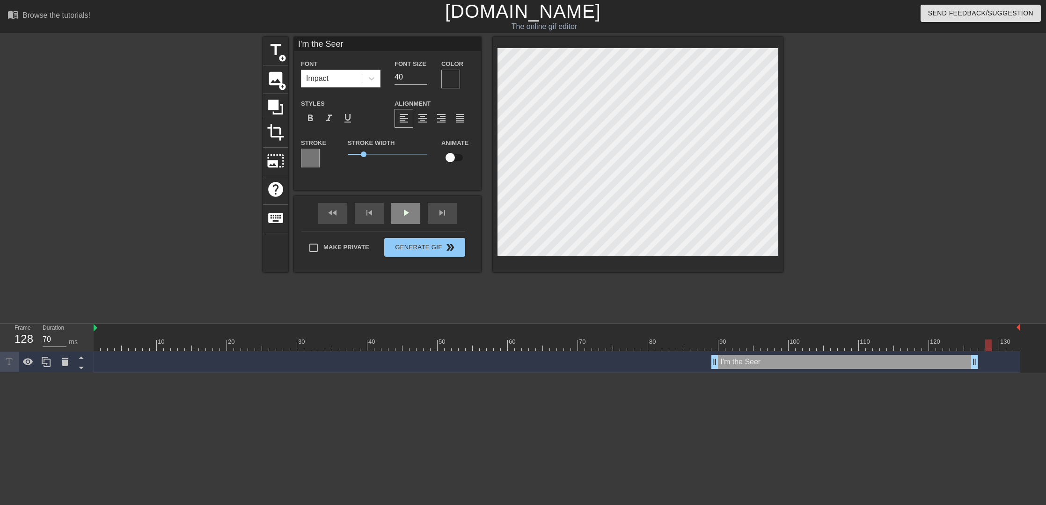
click at [406, 208] on div "fast_rewind skip_previous play_arrow skip_next" at bounding box center [387, 213] width 153 height 35
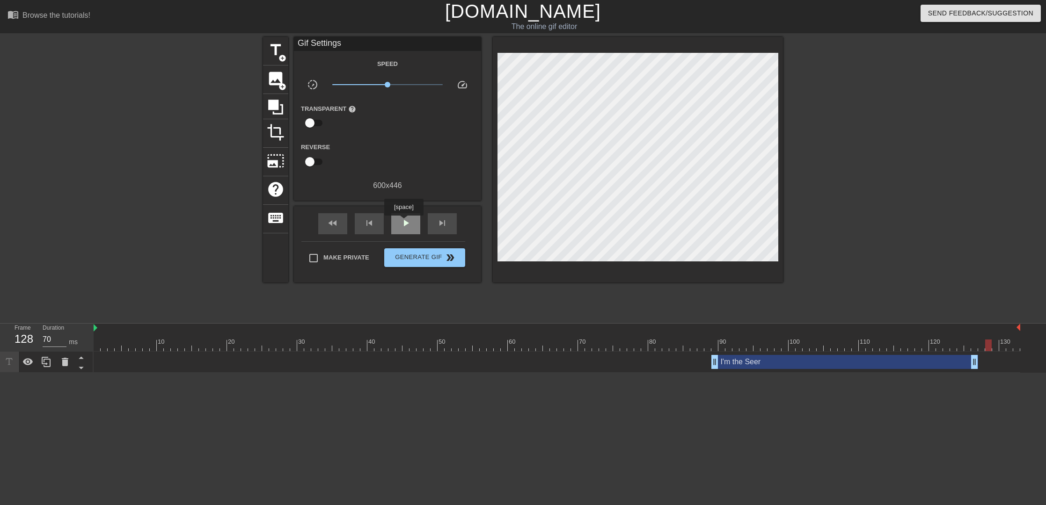
click at [403, 222] on span "play_arrow" at bounding box center [405, 223] width 11 height 11
drag, startPoint x: 717, startPoint y: 363, endPoint x: 866, endPoint y: 368, distance: 149.4
click at [752, 340] on div at bounding box center [557, 346] width 926 height 12
click at [406, 216] on div "play_arrow" at bounding box center [405, 223] width 29 height 21
drag, startPoint x: 861, startPoint y: 366, endPoint x: 903, endPoint y: 365, distance: 41.6
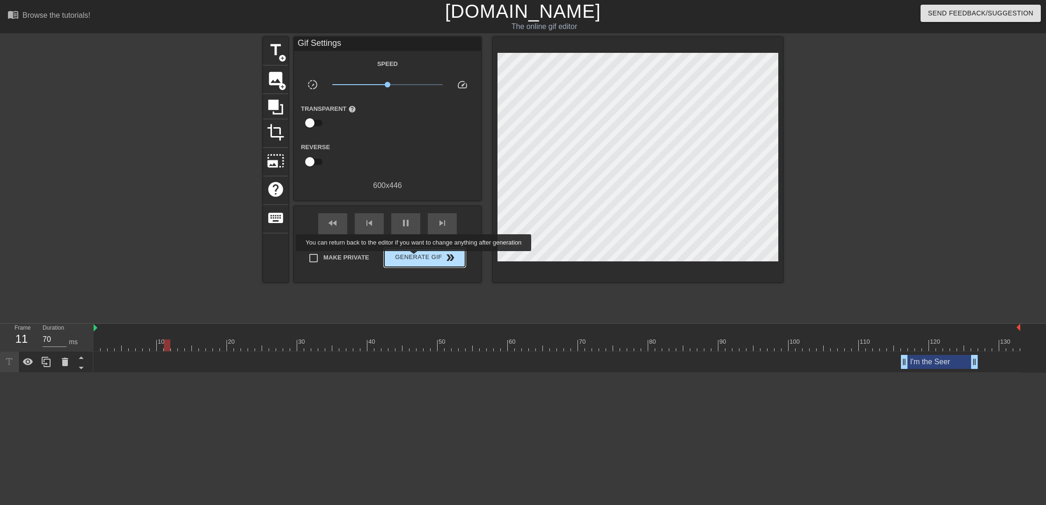
click at [415, 258] on span "Generate Gif double_arrow" at bounding box center [424, 257] width 73 height 11
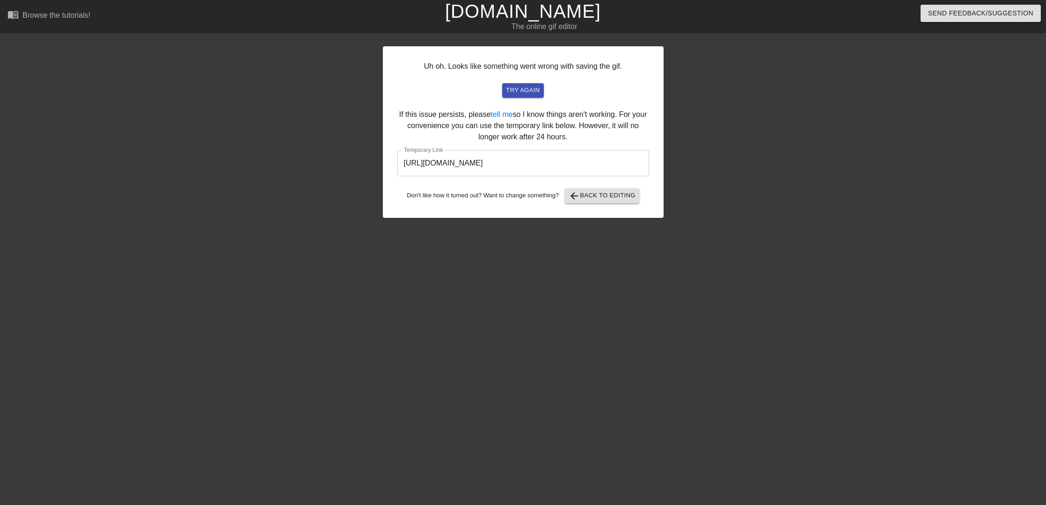
click at [559, 162] on input "https://www.gifntext.com/temp_generations/946kPgqg.gif" at bounding box center [523, 163] width 252 height 26
drag, startPoint x: 612, startPoint y: 163, endPoint x: 321, endPoint y: 148, distance: 292.4
click at [321, 148] on div "Uh oh. Looks like something went wrong with saving the gif. try again If this i…" at bounding box center [523, 177] width 1046 height 281
click at [526, 86] on span "try again" at bounding box center [523, 90] width 34 height 11
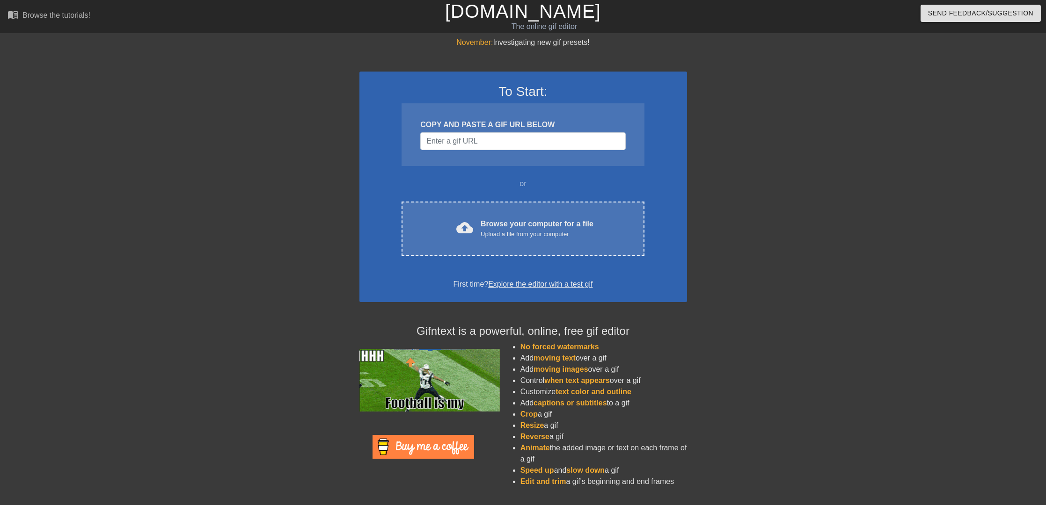
click at [484, 131] on div "COPY AND PASTE A GIF URL BELOW" at bounding box center [522, 134] width 242 height 63
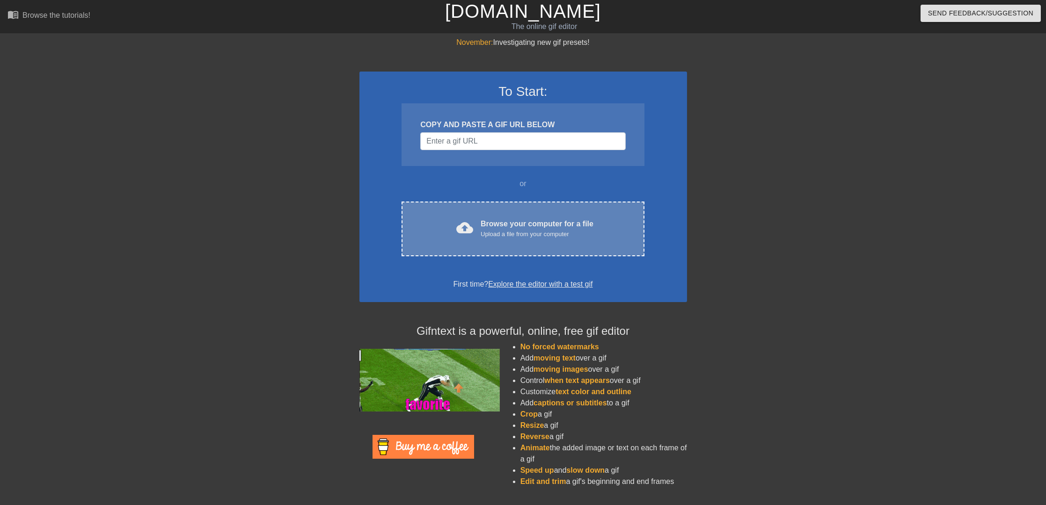
click at [493, 211] on div "cloud_upload Browse your computer for a file Upload a file from your computer C…" at bounding box center [522, 229] width 242 height 55
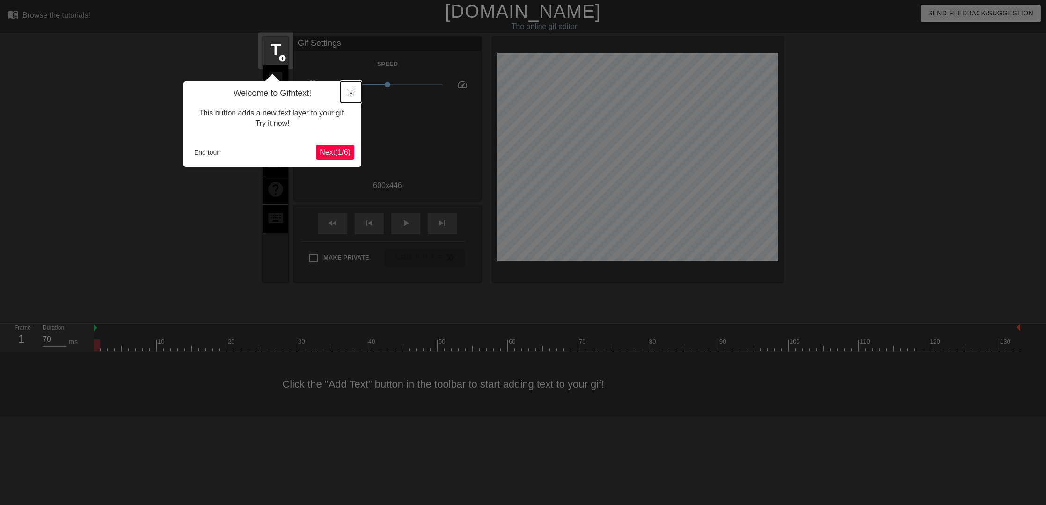
click at [349, 88] on button "Close" at bounding box center [351, 92] width 21 height 22
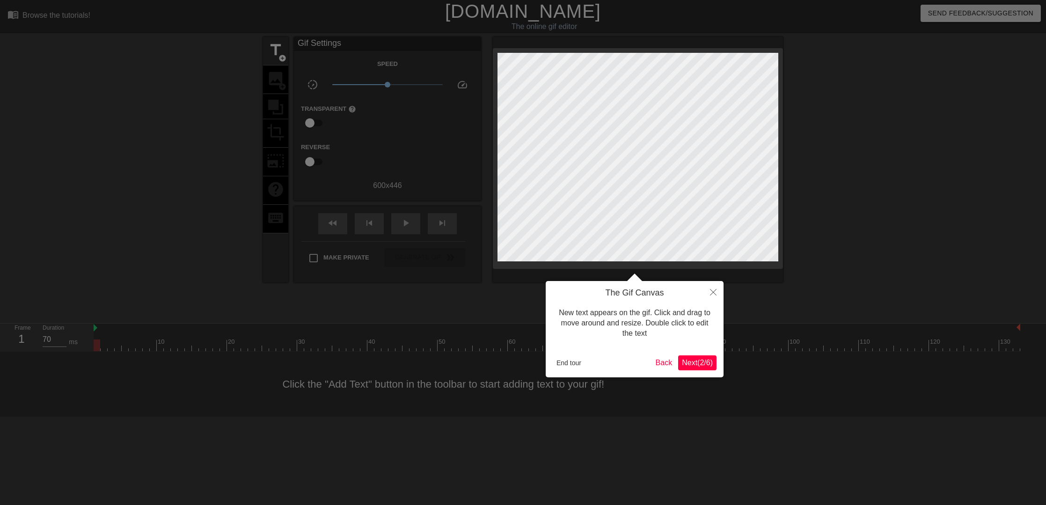
click at [694, 367] on span "Next ( 2 / 6 )" at bounding box center [697, 363] width 31 height 8
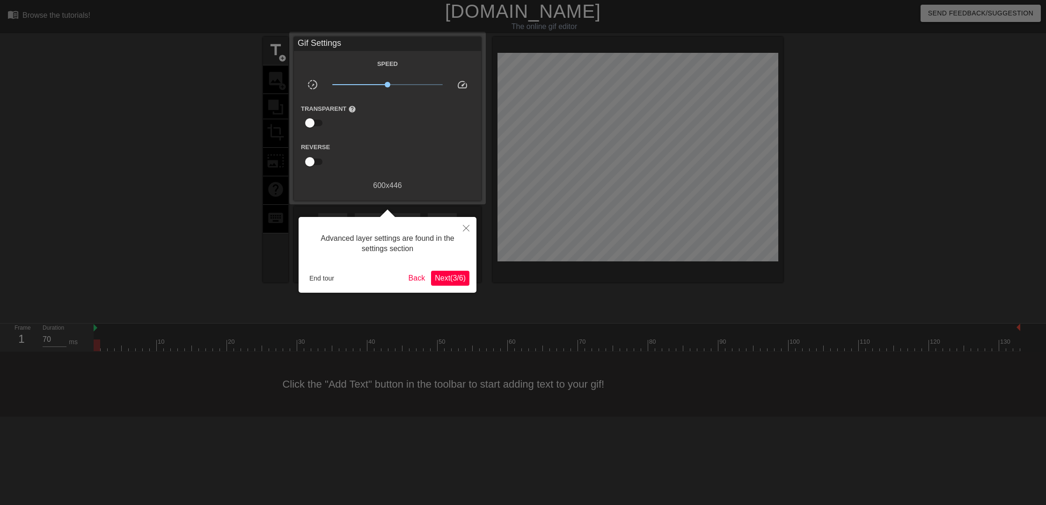
click at [458, 274] on span "Next ( 3 / 6 )" at bounding box center [450, 278] width 31 height 8
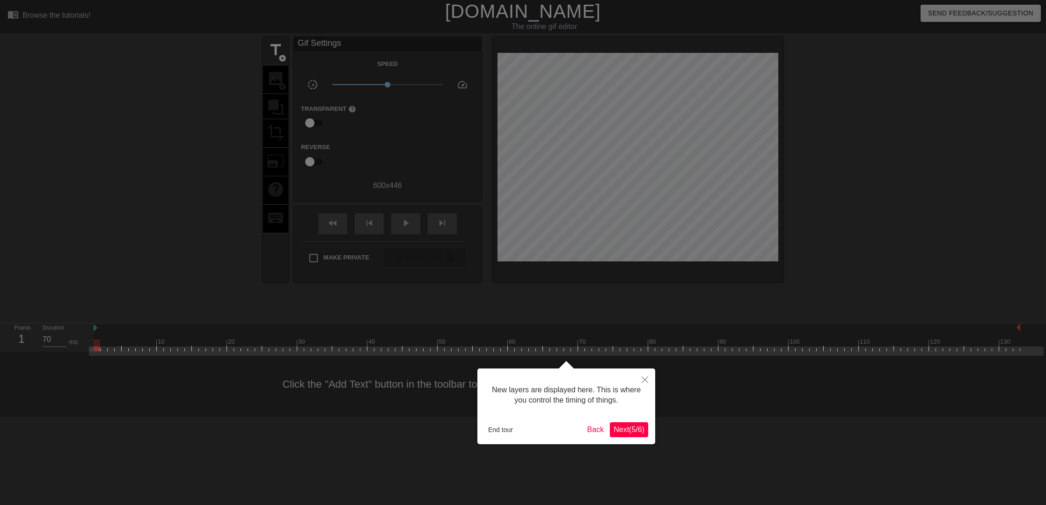
scroll to position [7, 0]
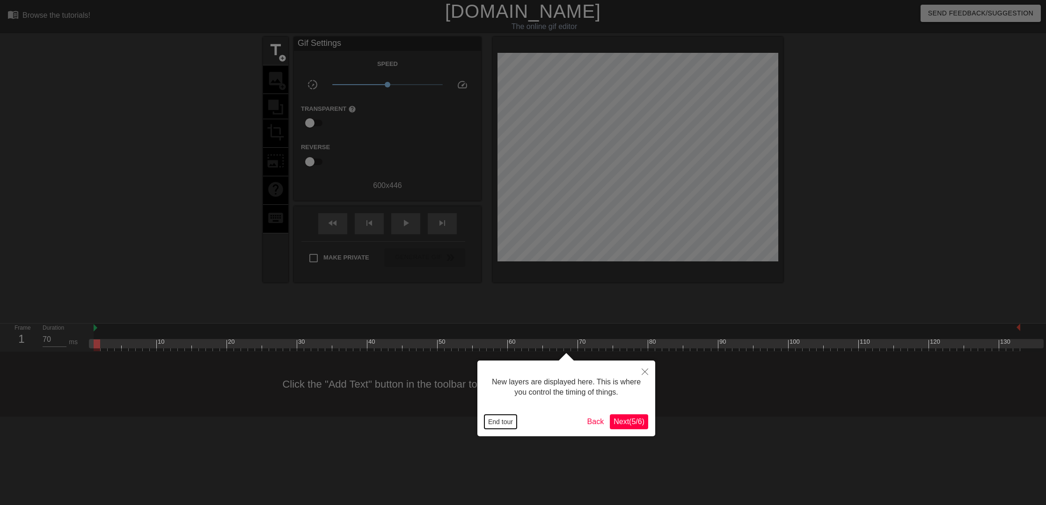
click at [500, 421] on button "End tour" at bounding box center [500, 422] width 32 height 14
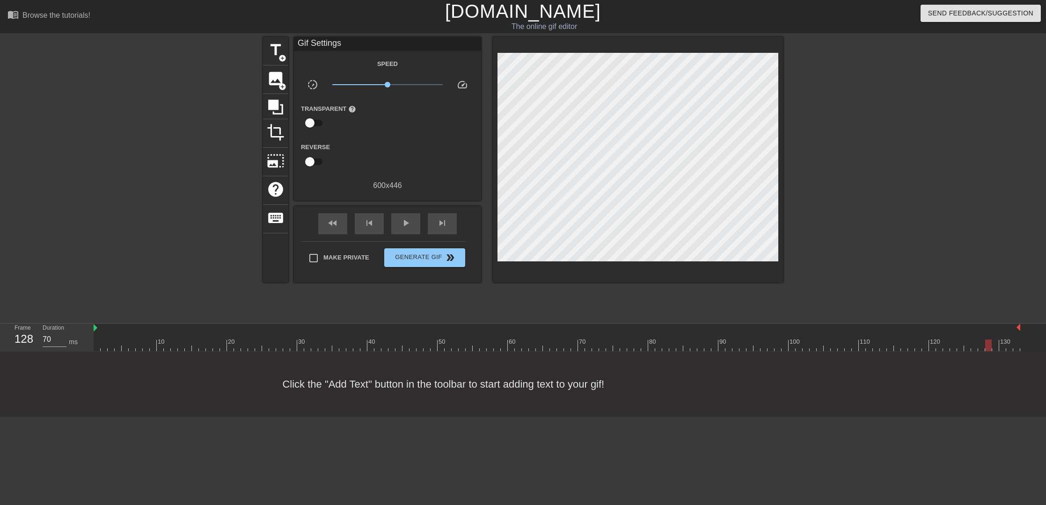
drag, startPoint x: 99, startPoint y: 346, endPoint x: 991, endPoint y: 335, distance: 892.4
click at [991, 335] on div "10 20 30 40 50 60 70 80 90 100 110 120 130" at bounding box center [557, 338] width 926 height 28
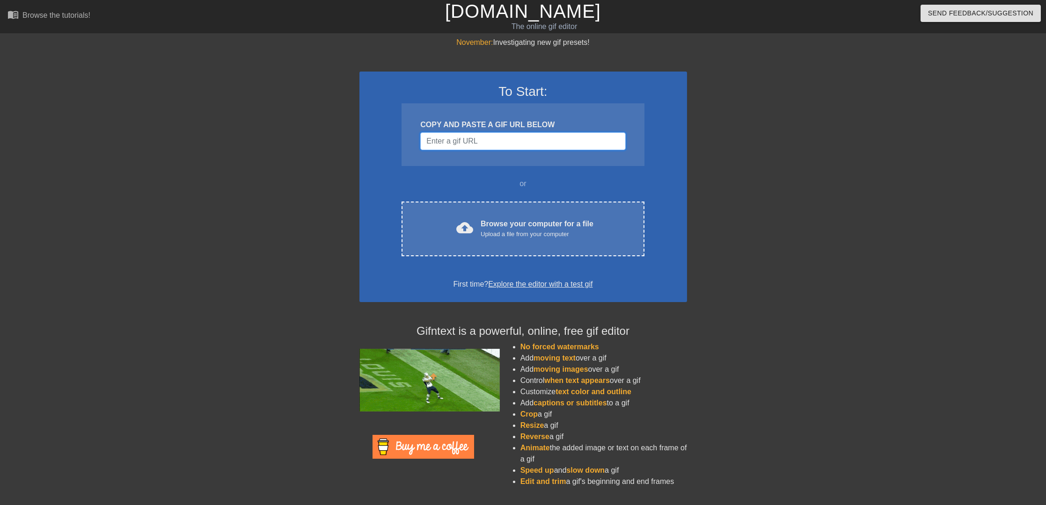
click at [490, 147] on input "Username" at bounding box center [522, 141] width 205 height 18
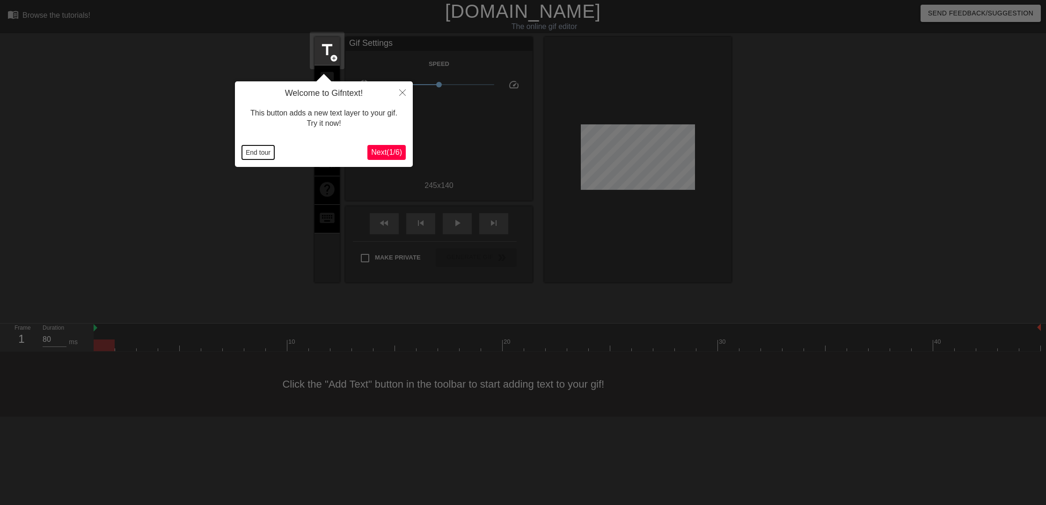
click at [250, 153] on button "End tour" at bounding box center [258, 153] width 32 height 14
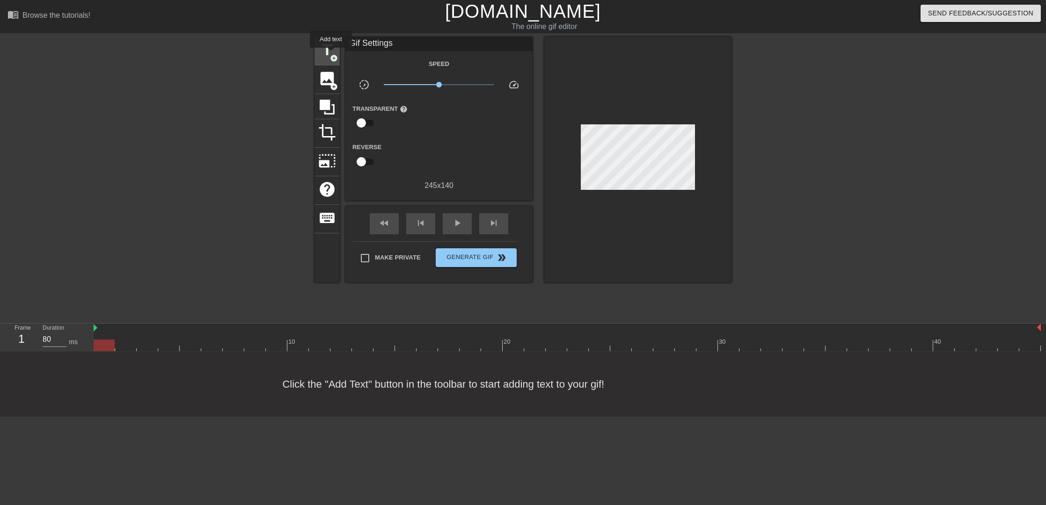
click at [331, 54] on span "add_circle" at bounding box center [334, 58] width 8 height 8
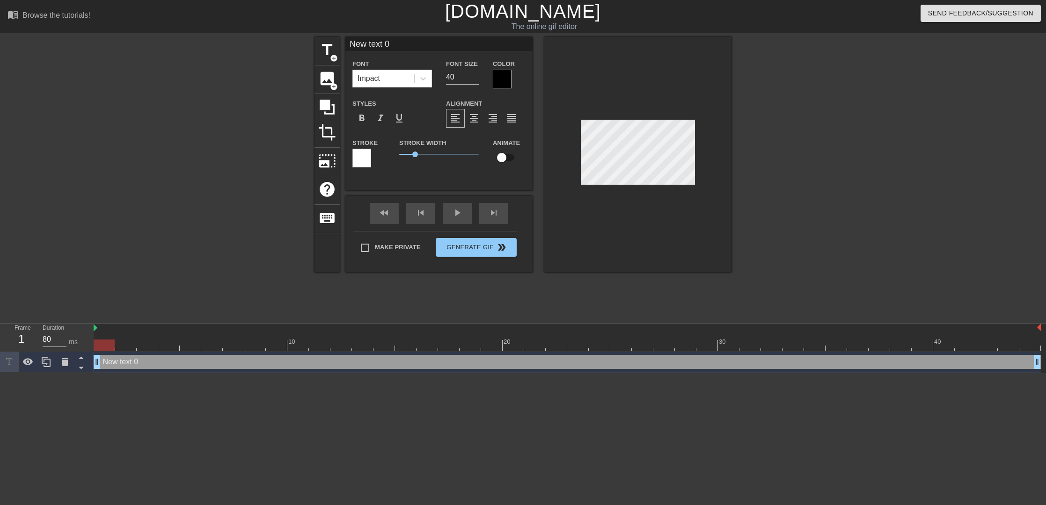
click at [495, 81] on div at bounding box center [502, 79] width 19 height 19
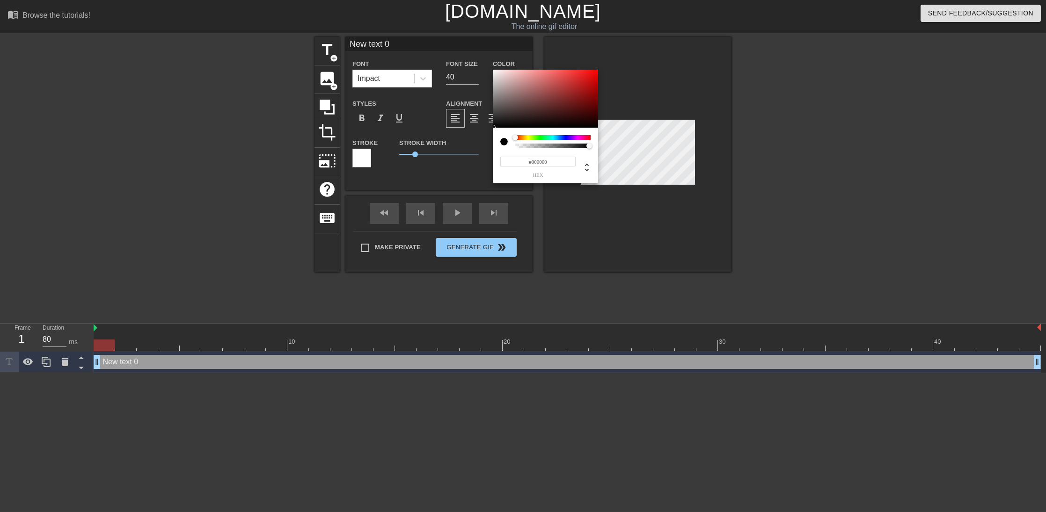
type input "0"
type input "1"
drag, startPoint x: 523, startPoint y: 147, endPoint x: 651, endPoint y: 148, distance: 128.2
click at [651, 148] on div "0 r 0 g 0 b 1 a" at bounding box center [523, 256] width 1046 height 512
type input "32"
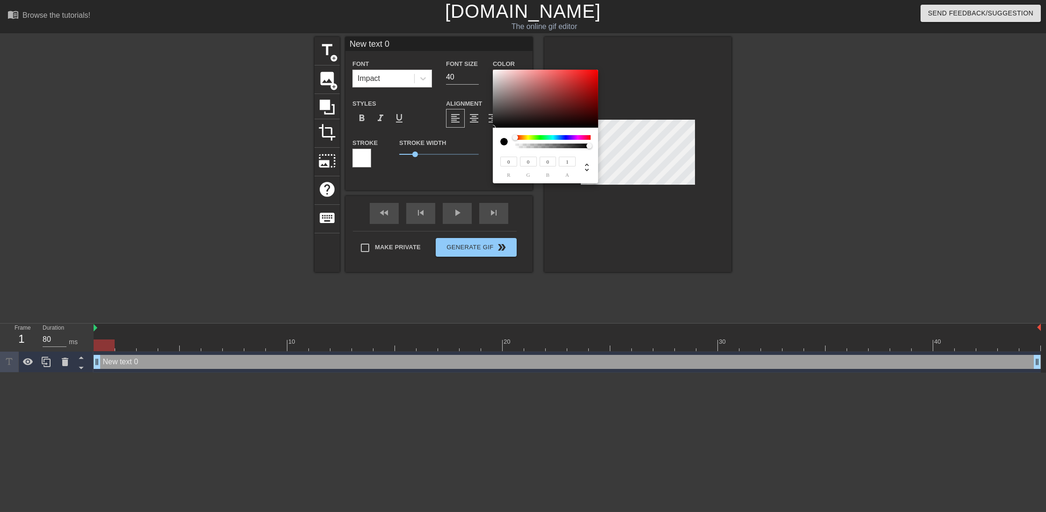
type input "32"
type input "43"
type input "42"
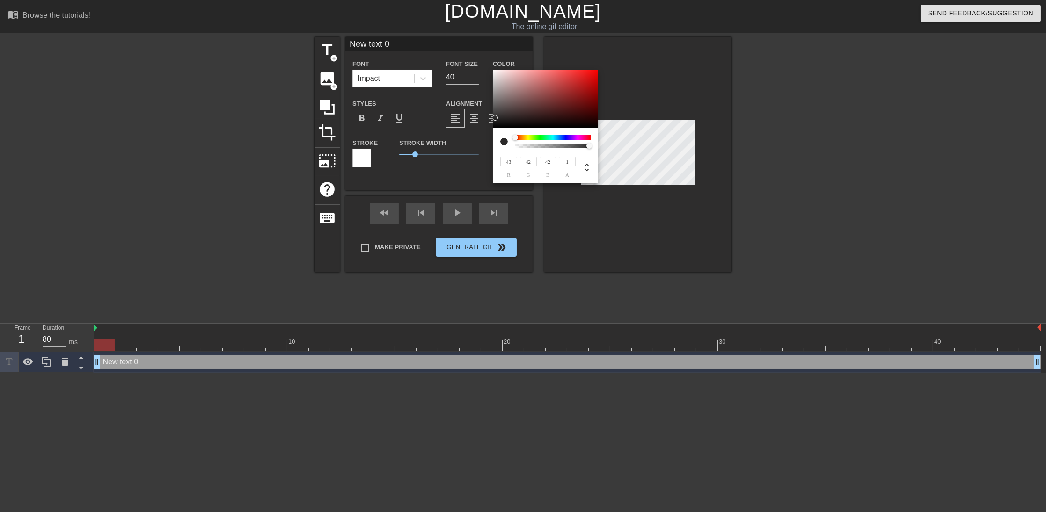
type input "240"
type input "232"
type input "238"
type input "230"
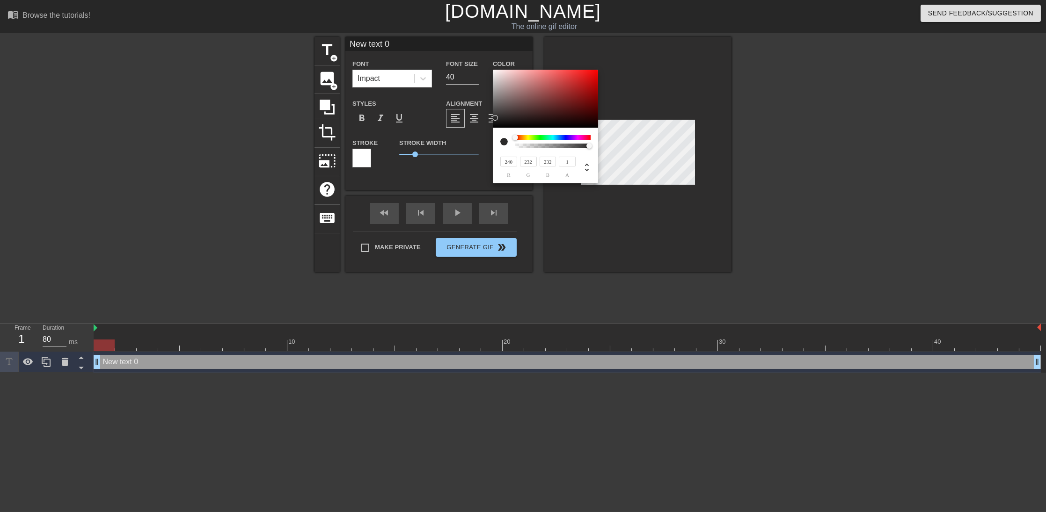
type input "230"
type input "232"
type input "224"
type input "230"
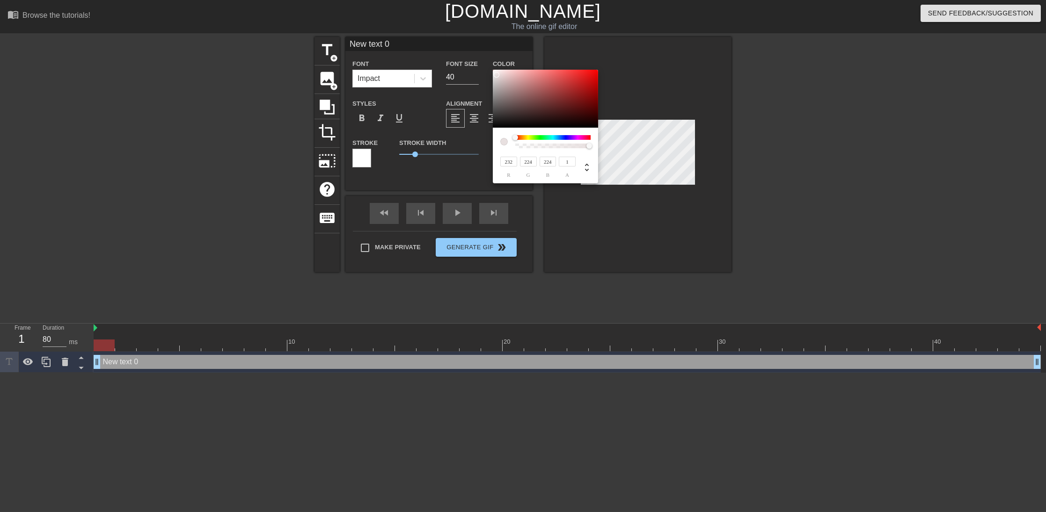
type input "222"
type input "224"
type input "217"
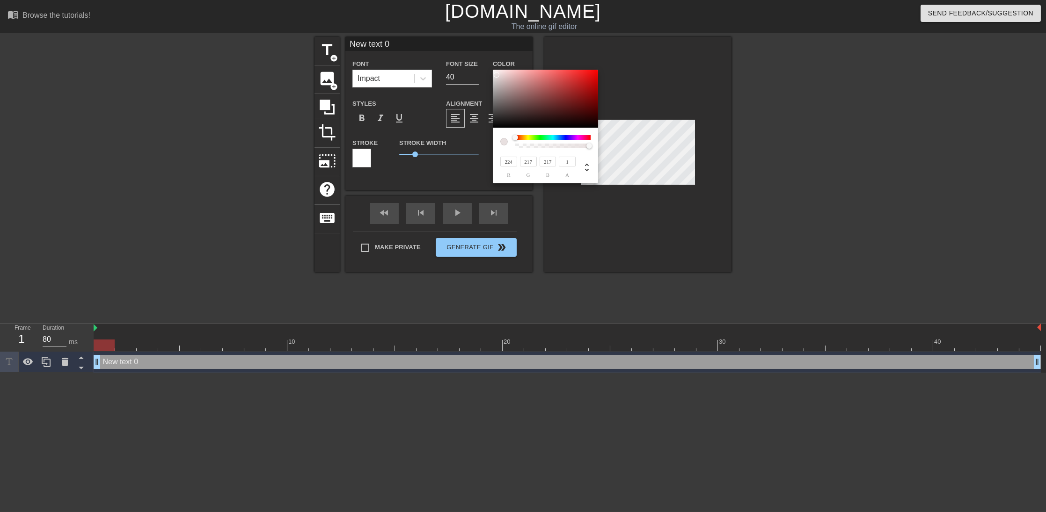
type input "218"
type input "230"
type input "24"
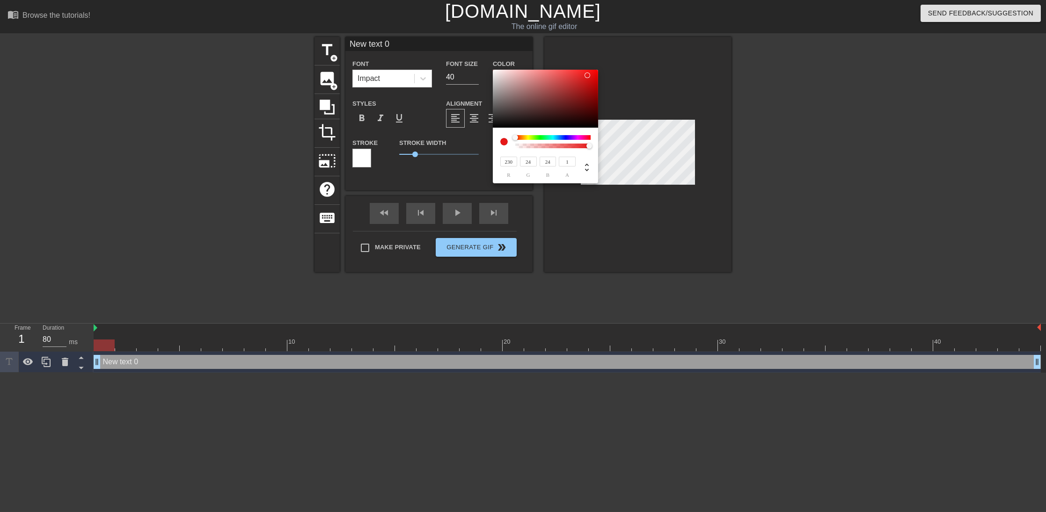
type input "255"
type input "140"
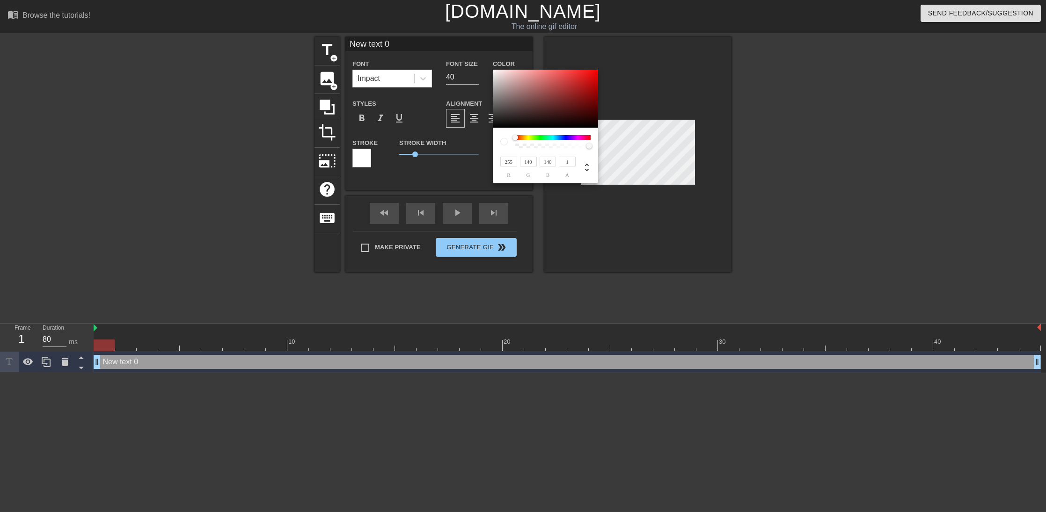
type input "251"
type input "247"
type input "26"
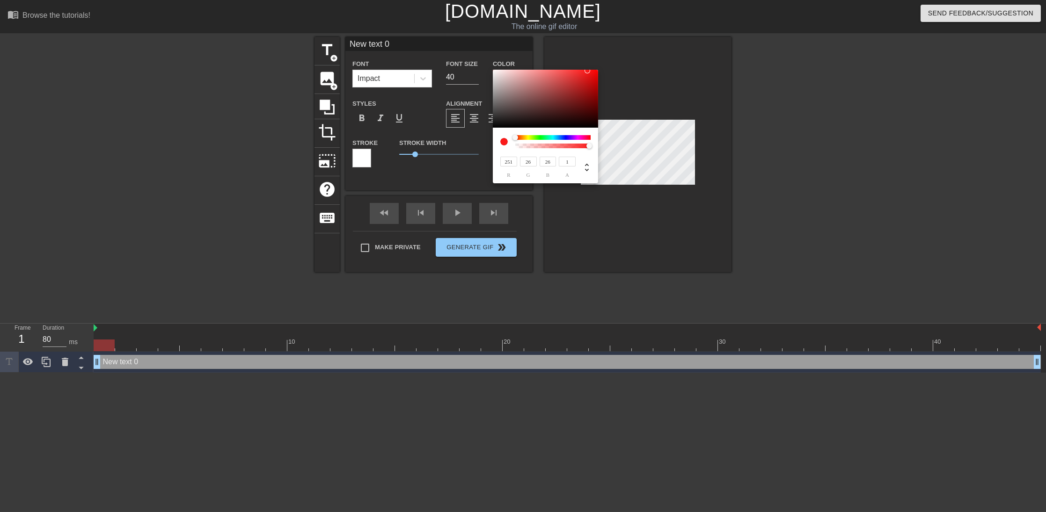
type input "138"
type input "253"
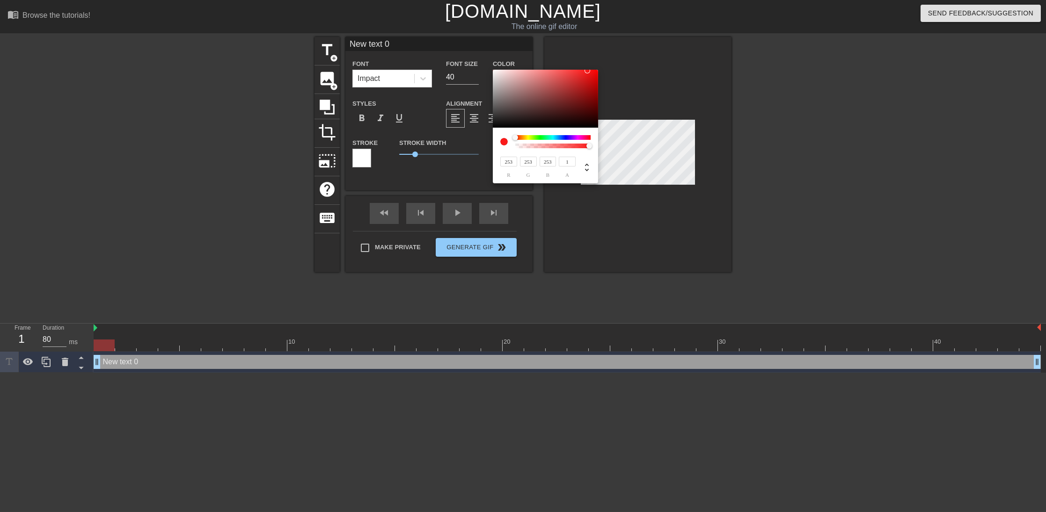
type input "255"
type input "253"
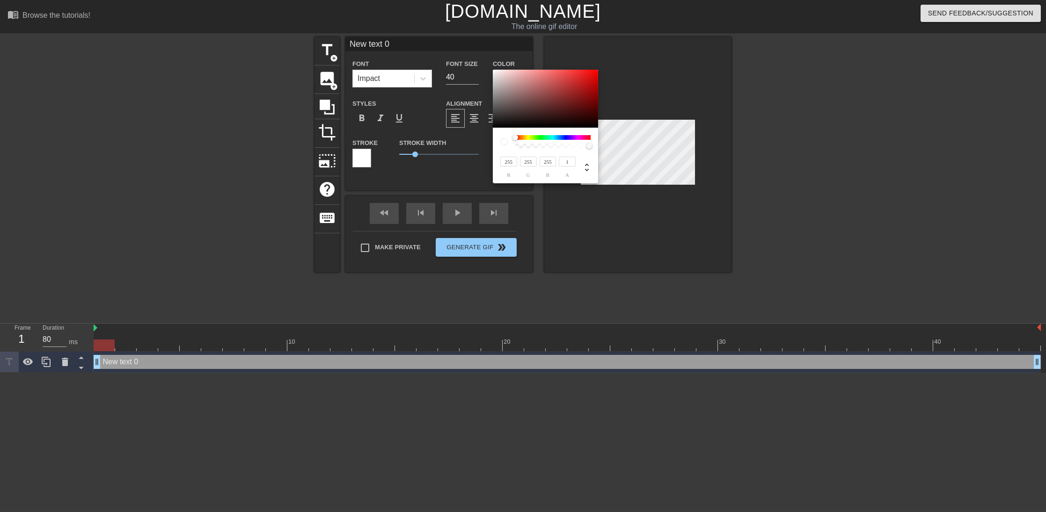
type input "253"
type input "251"
type input "138"
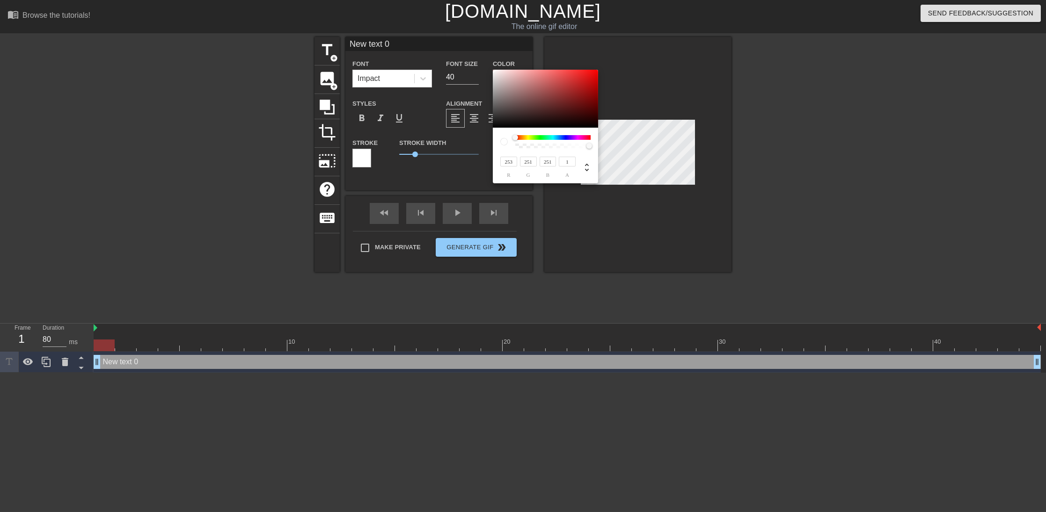
type input "138"
type input "249"
type input "26"
type input "240"
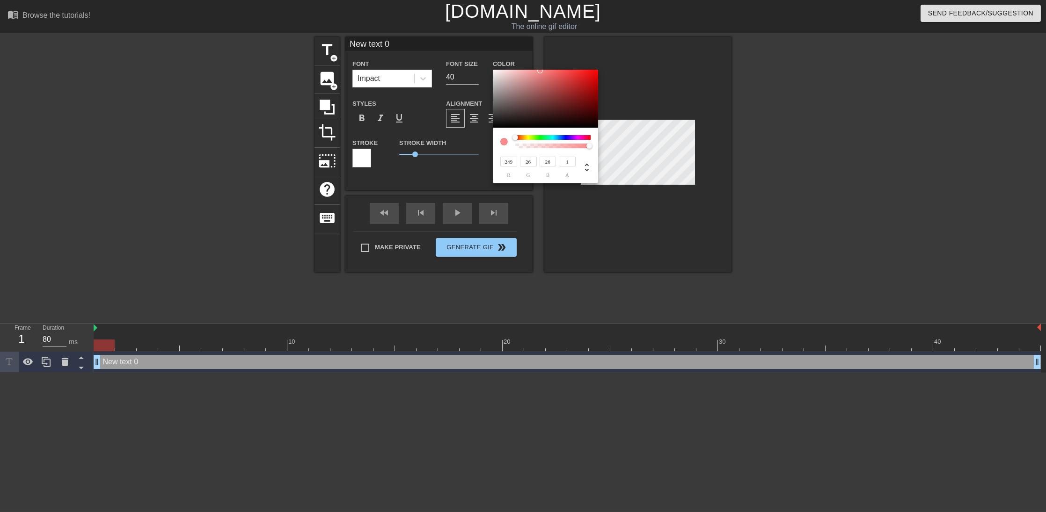
type input "234"
click at [496, 73] on div at bounding box center [545, 99] width 105 height 58
type input "235"
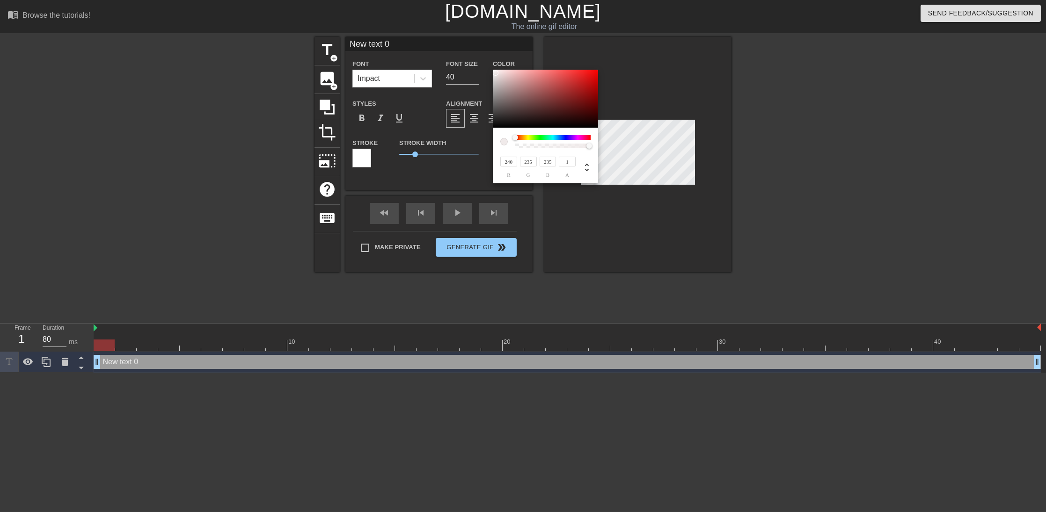
type input "245"
type input "247"
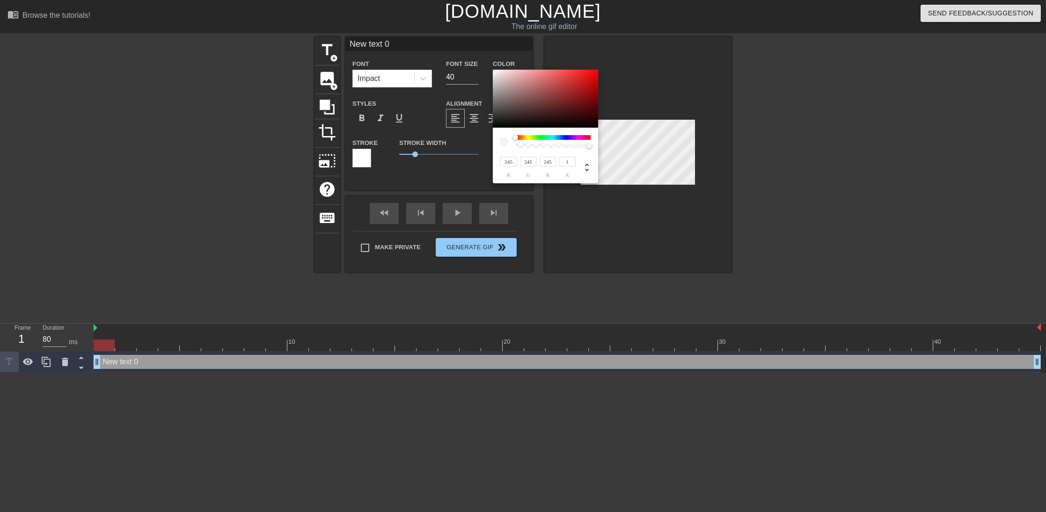
type input "247"
type input "249"
type input "253"
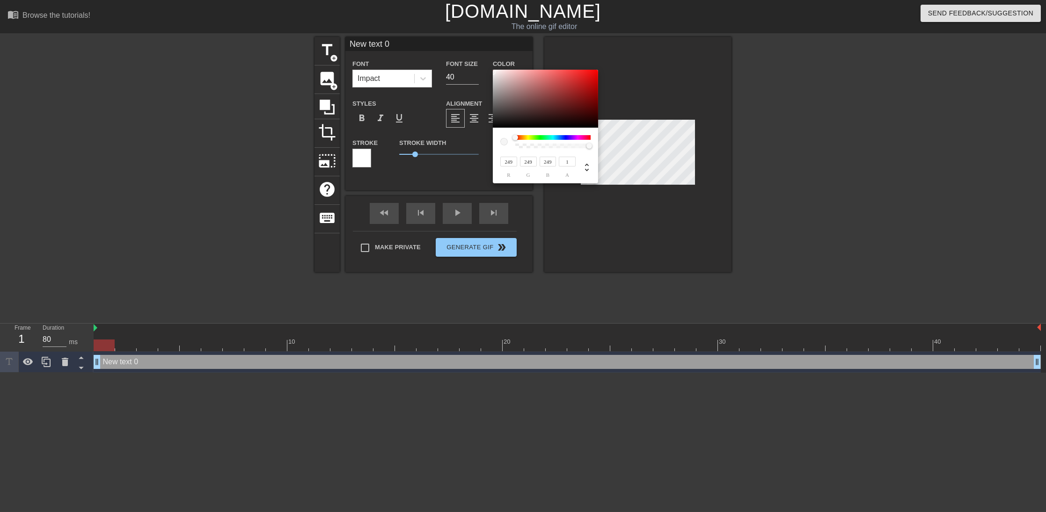
type input "253"
type input "255"
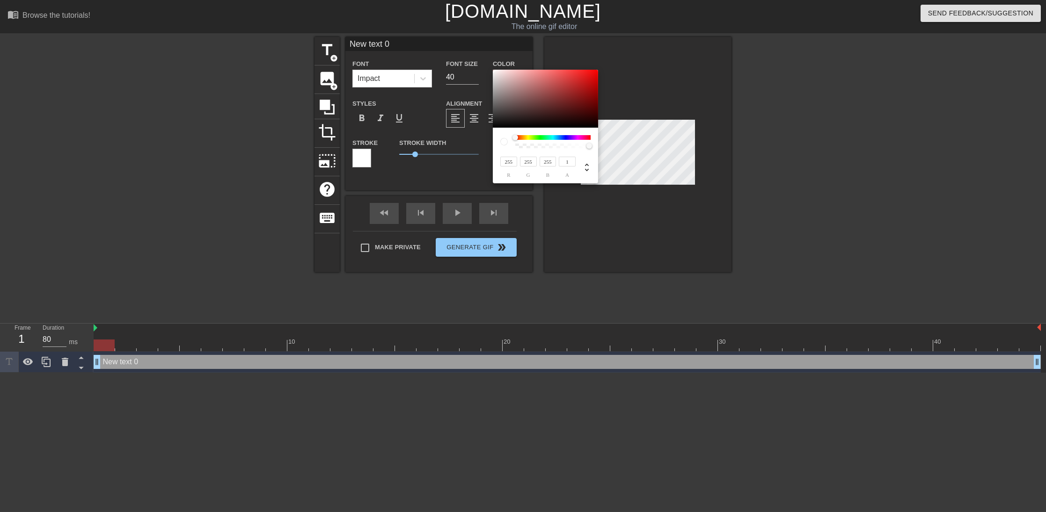
drag, startPoint x: 496, startPoint y: 73, endPoint x: 491, endPoint y: 69, distance: 6.3
click at [491, 69] on div "255 r 255 g 255 b 1 a" at bounding box center [523, 256] width 1046 height 512
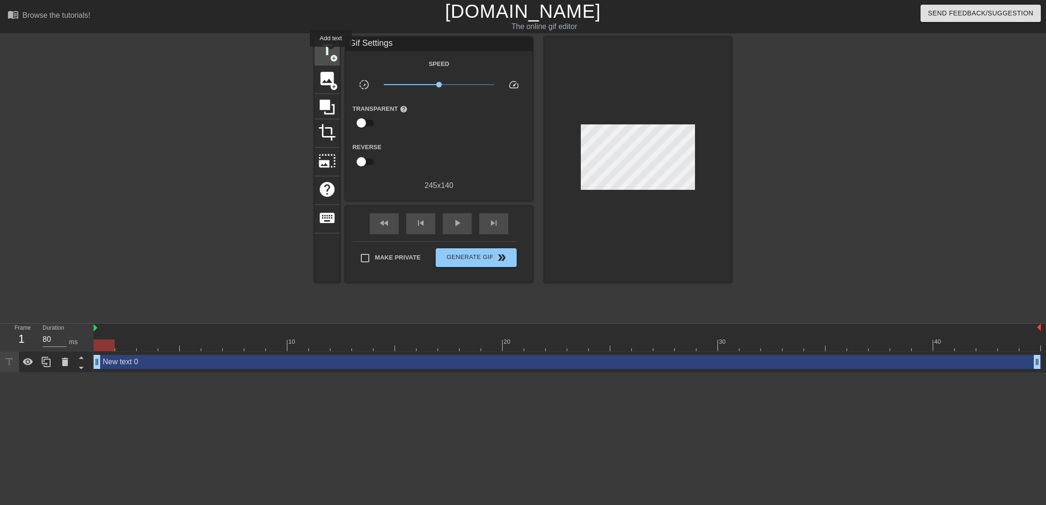
click at [328, 49] on span "title" at bounding box center [327, 50] width 18 height 18
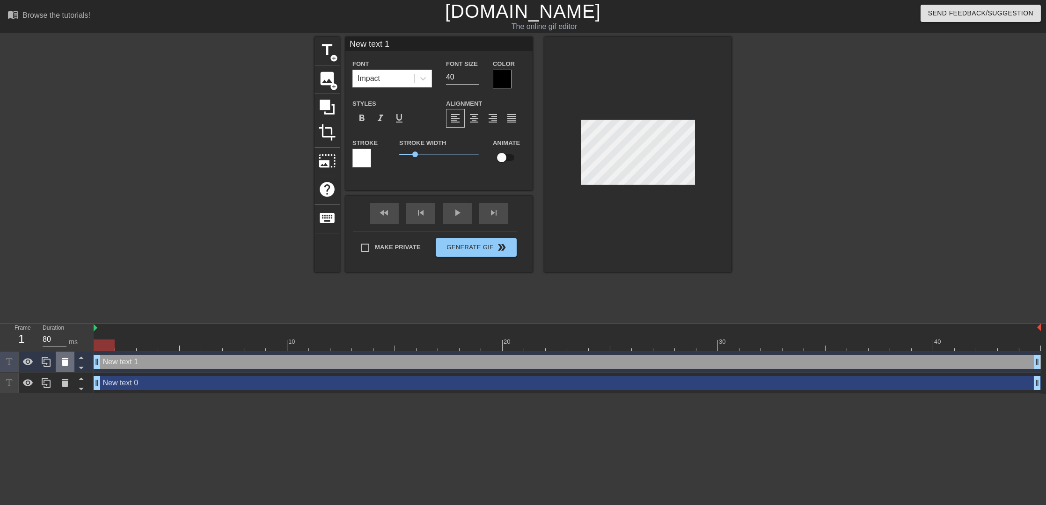
click at [65, 364] on icon at bounding box center [65, 362] width 7 height 8
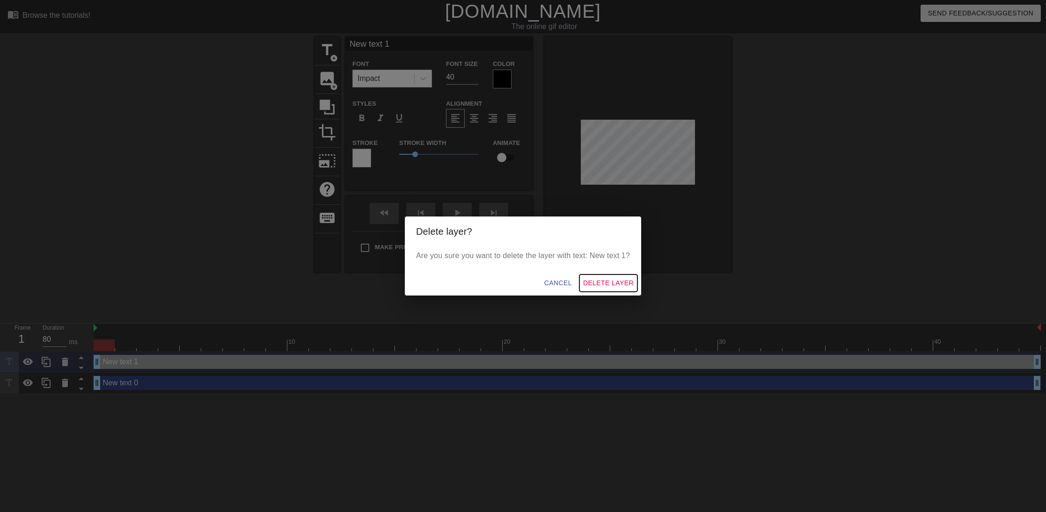
click at [607, 279] on span "Delete Layer" at bounding box center [608, 283] width 51 height 12
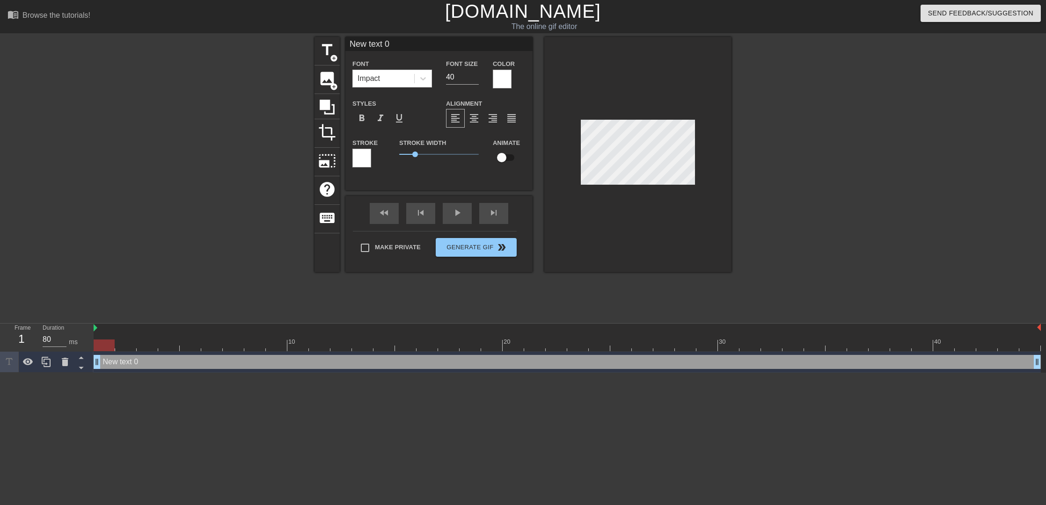
click at [361, 155] on div at bounding box center [361, 158] width 19 height 19
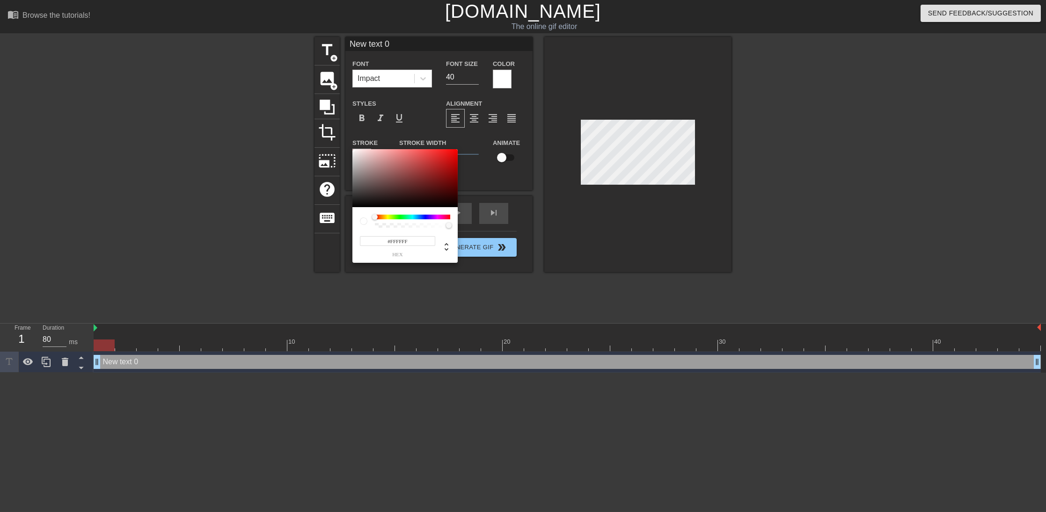
type input "255"
drag, startPoint x: 447, startPoint y: 226, endPoint x: 365, endPoint y: 225, distance: 81.9
click at [365, 225] on div at bounding box center [405, 221] width 90 height 13
type input "0"
click at [372, 226] on div at bounding box center [367, 221] width 15 height 13
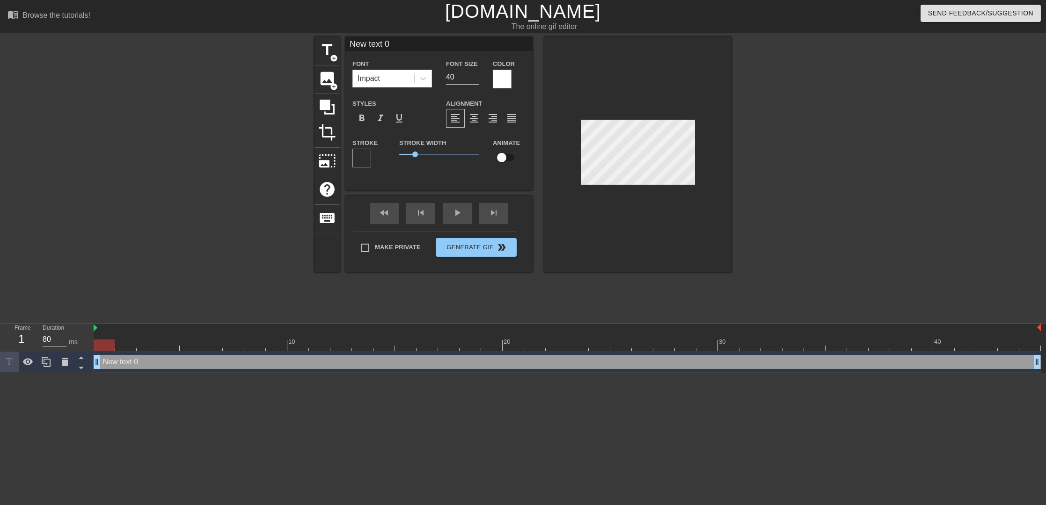
scroll to position [1, 2]
type input "w"
type textarea "w"
type input "wo"
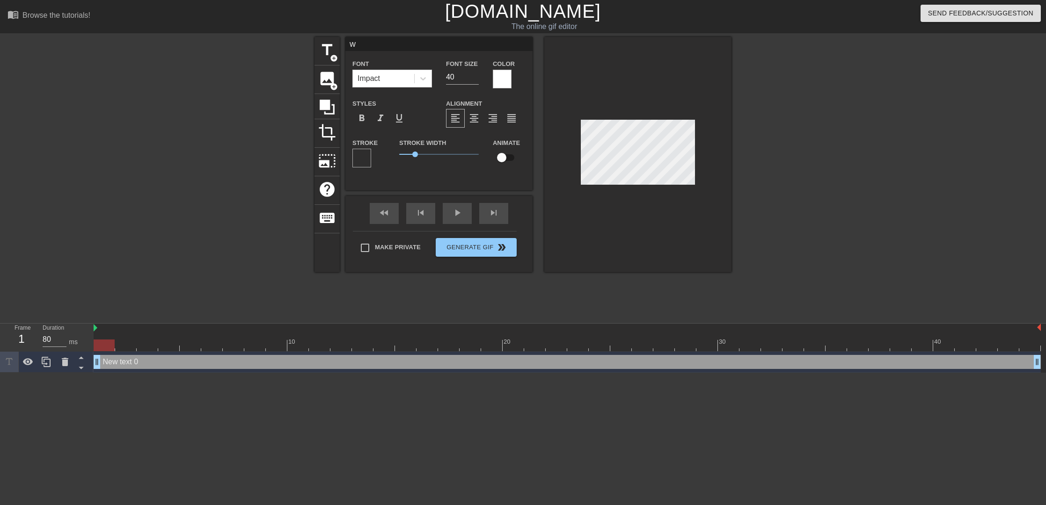
type textarea "wo"
type input "wol"
type textarea "wol"
type input "wolv"
type textarea "wolv"
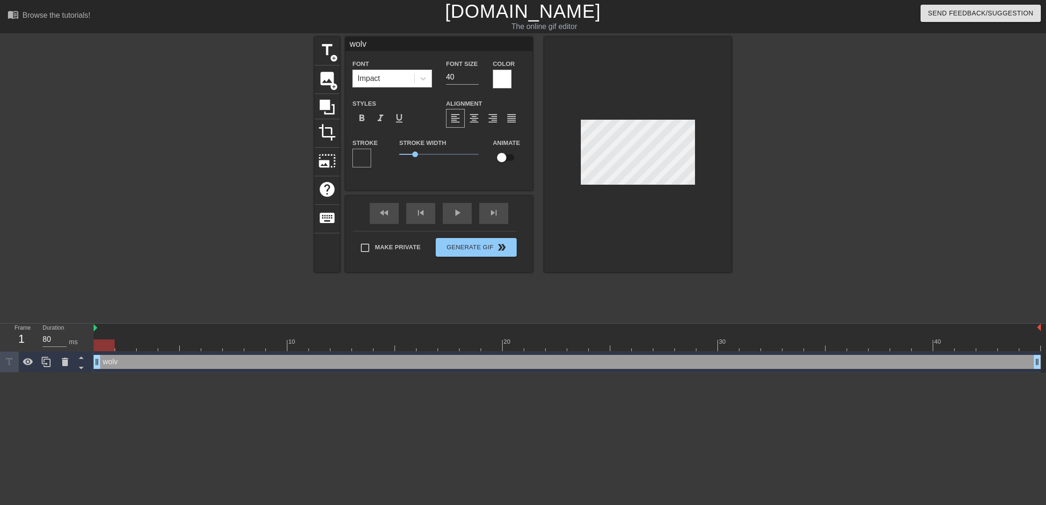
type input "wolve"
type textarea "wolve"
type input "wolves"
type textarea "wolves"
click at [365, 154] on div at bounding box center [361, 158] width 19 height 19
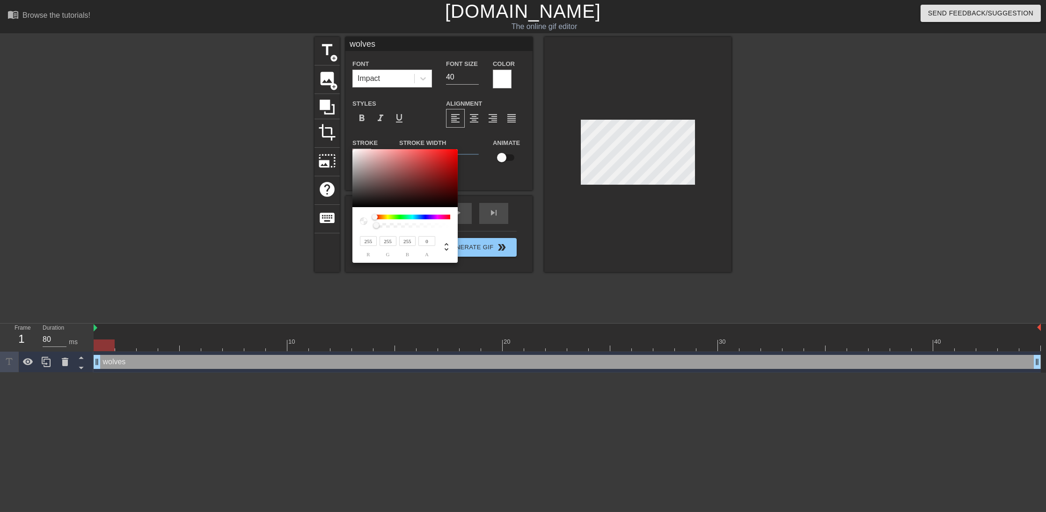
type input "28"
type input "24"
type input "22"
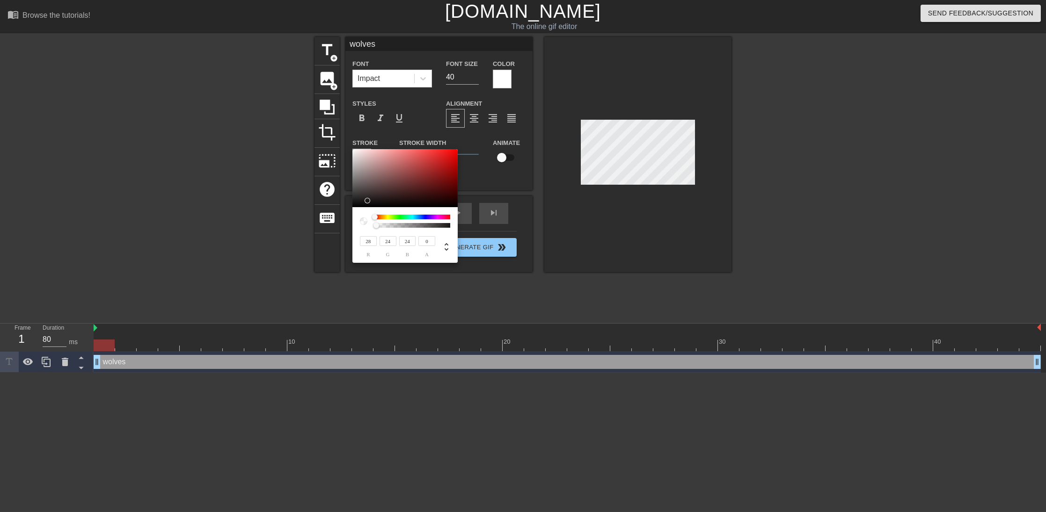
type input "22"
type input "20"
type input "18"
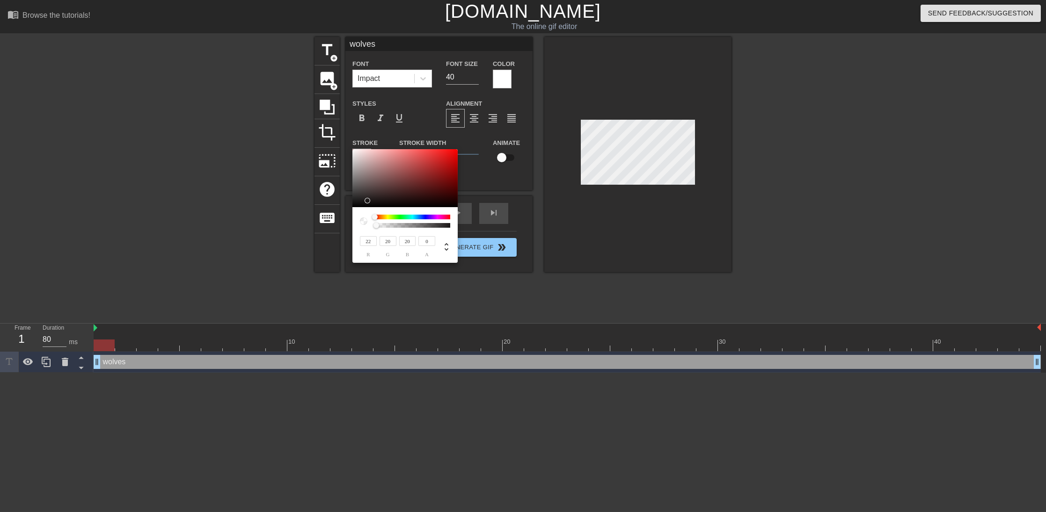
type input "17"
type input "14"
type input "13"
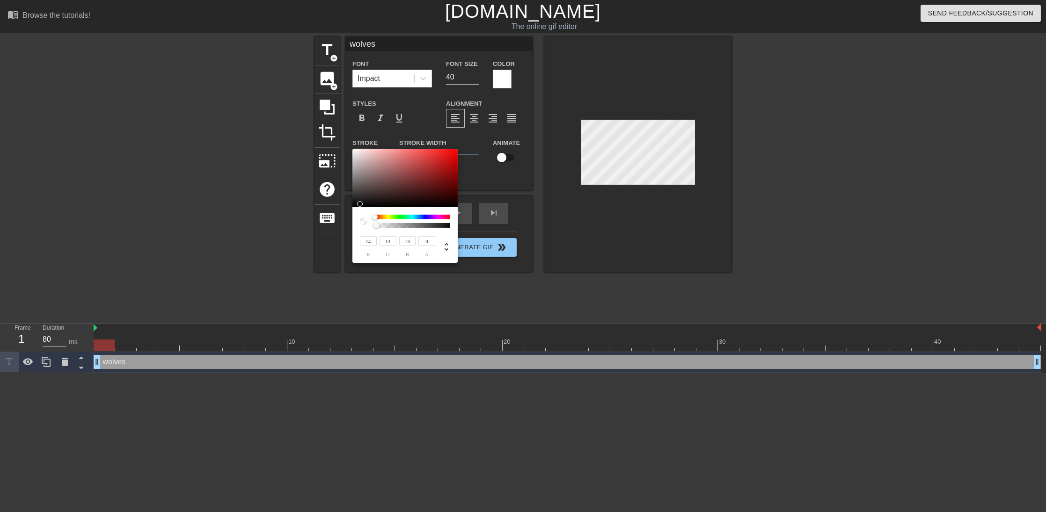
type input "7"
type input "3"
type input "2"
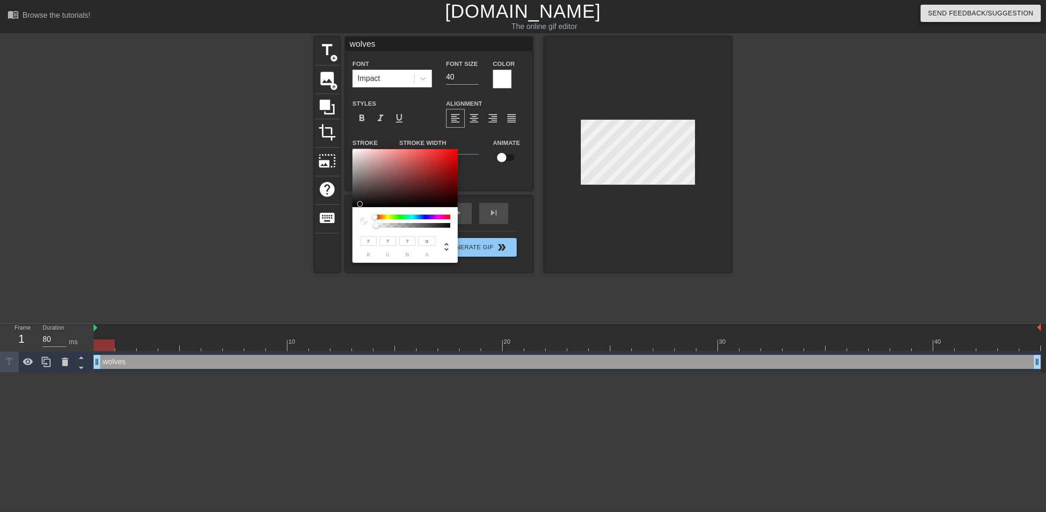
type input "2"
type input "0"
drag, startPoint x: 366, startPoint y: 201, endPoint x: 350, endPoint y: 208, distance: 18.4
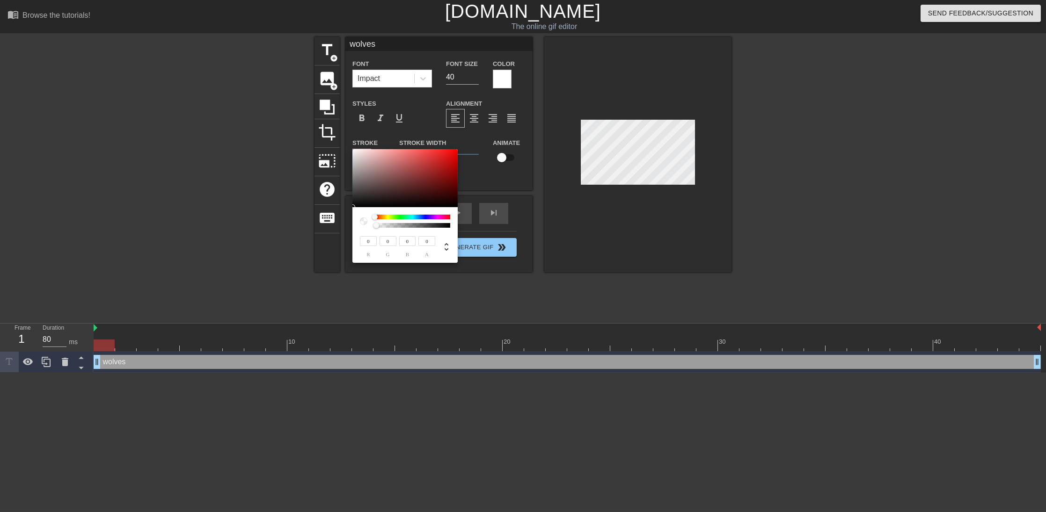
click at [350, 208] on div "0 r 0 g 0 b 0 a" at bounding box center [523, 256] width 1046 height 512
type input "1"
drag, startPoint x: 381, startPoint y: 225, endPoint x: 468, endPoint y: 228, distance: 86.6
click at [467, 228] on div "0 r 0 g 0 b 1 a" at bounding box center [523, 256] width 1046 height 512
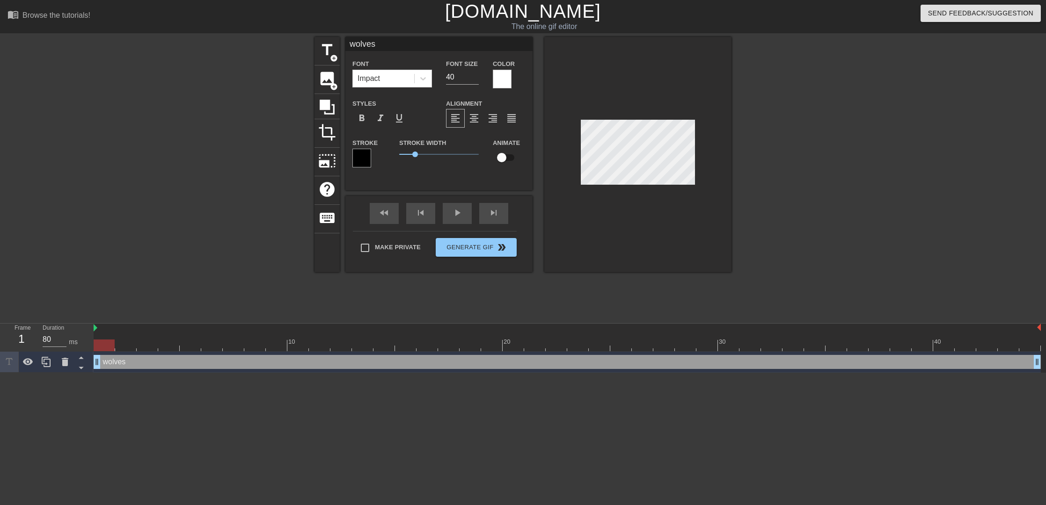
scroll to position [1, 2]
type input "wolves!"
type textarea "wolves!"
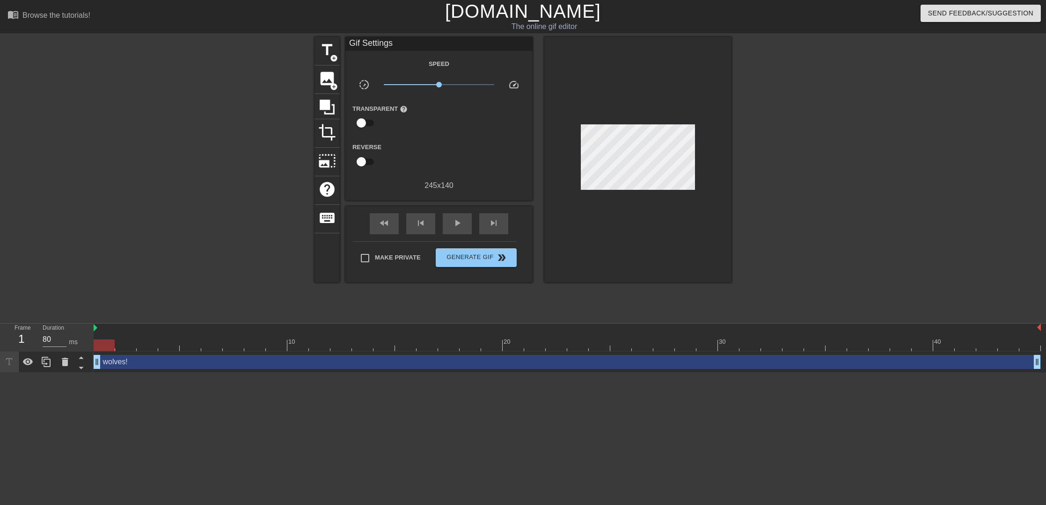
click at [683, 211] on div at bounding box center [637, 160] width 187 height 246
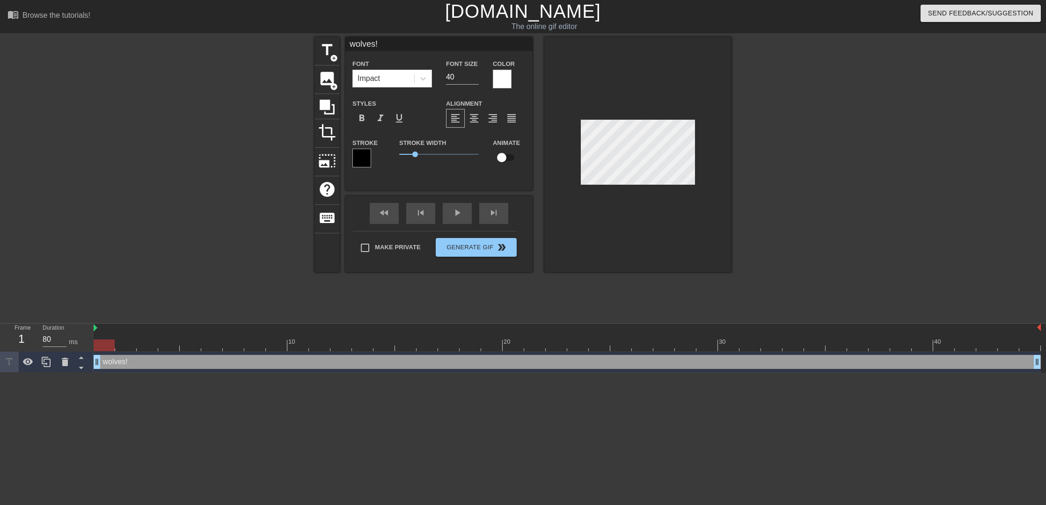
click at [642, 241] on div at bounding box center [637, 154] width 187 height 235
